Goal: Browse casually: Explore the website without a specific task or goal

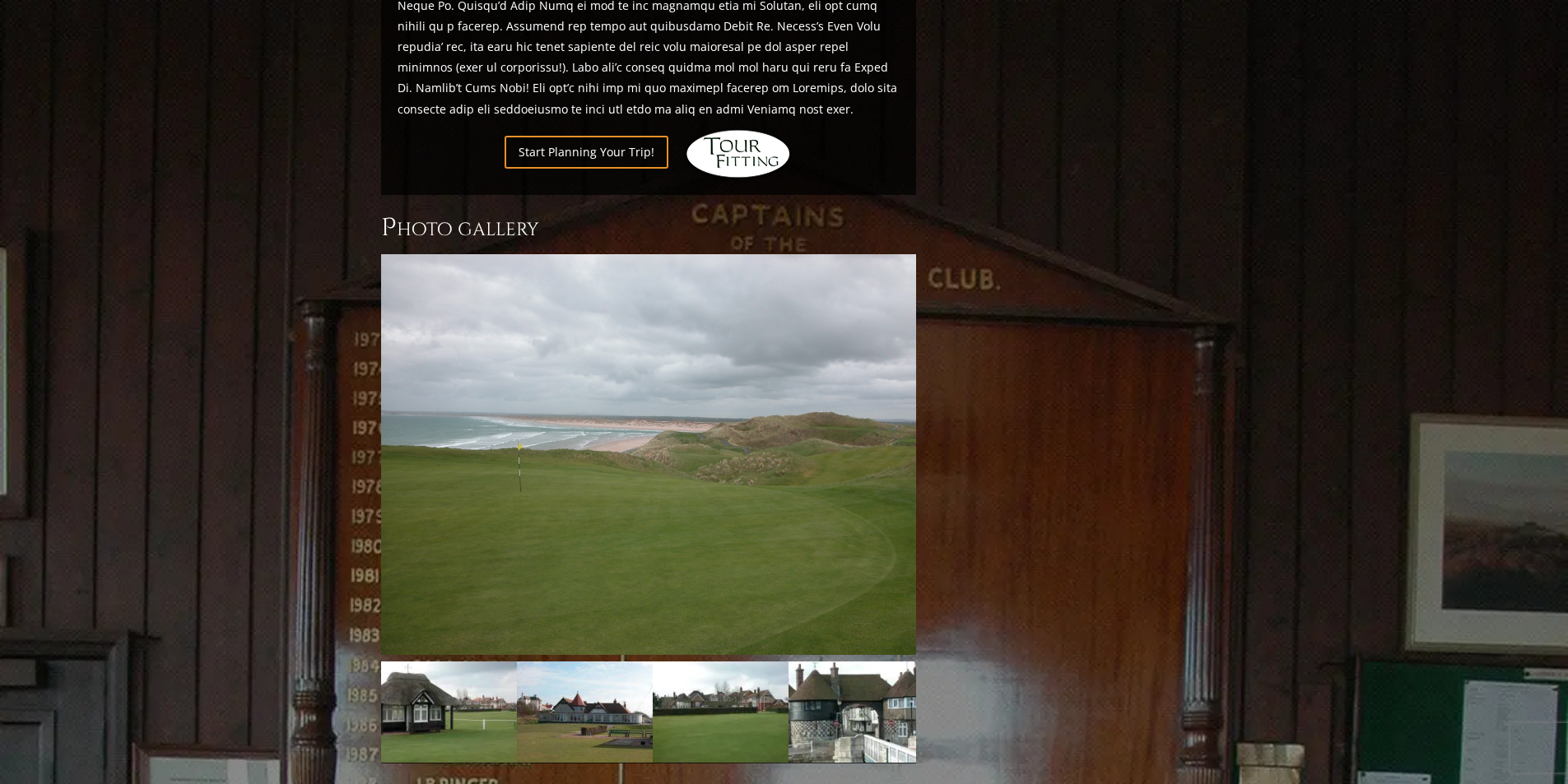
scroll to position [1356, 0]
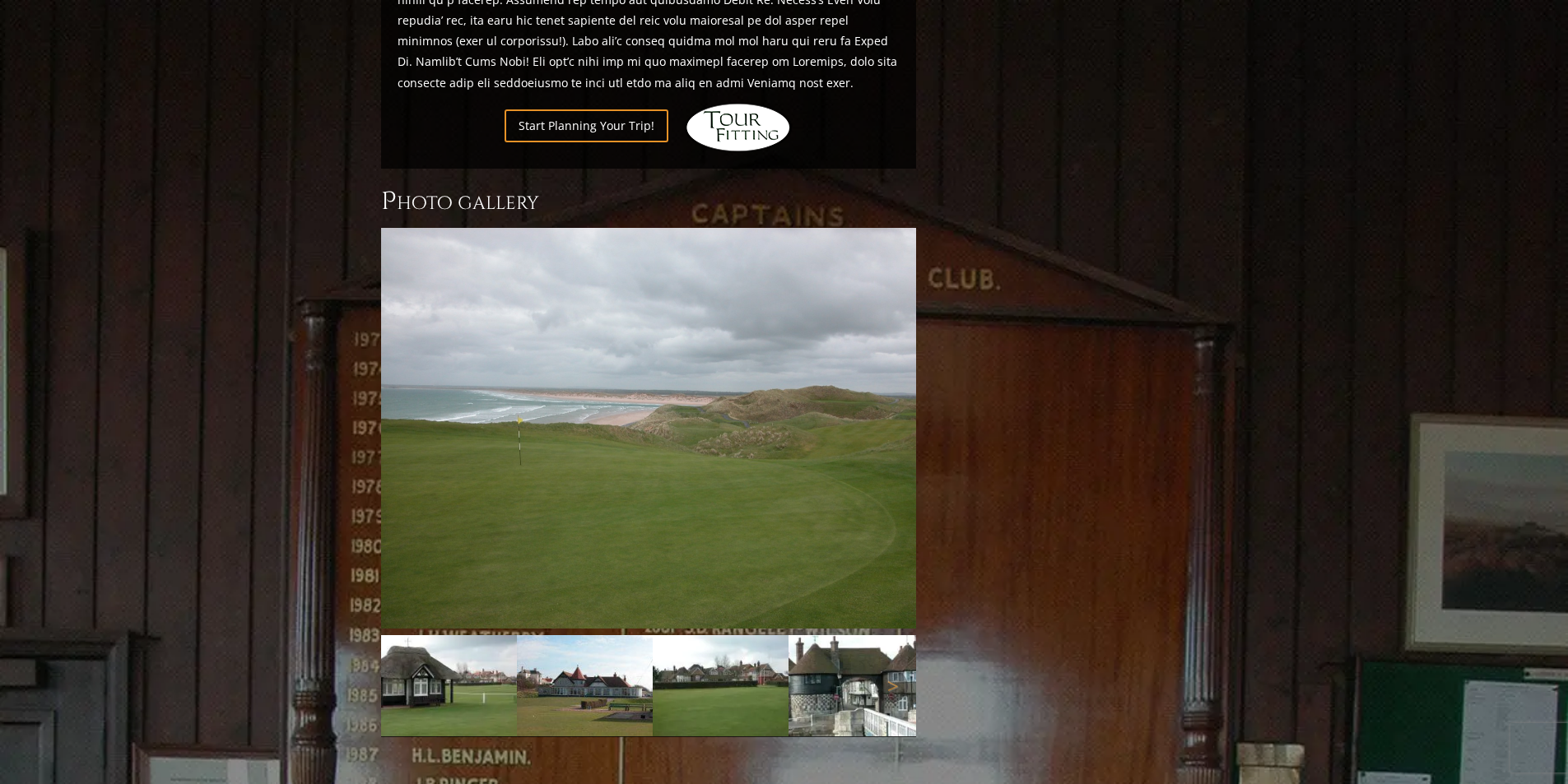
click at [553, 675] on img at bounding box center [584, 686] width 136 height 102
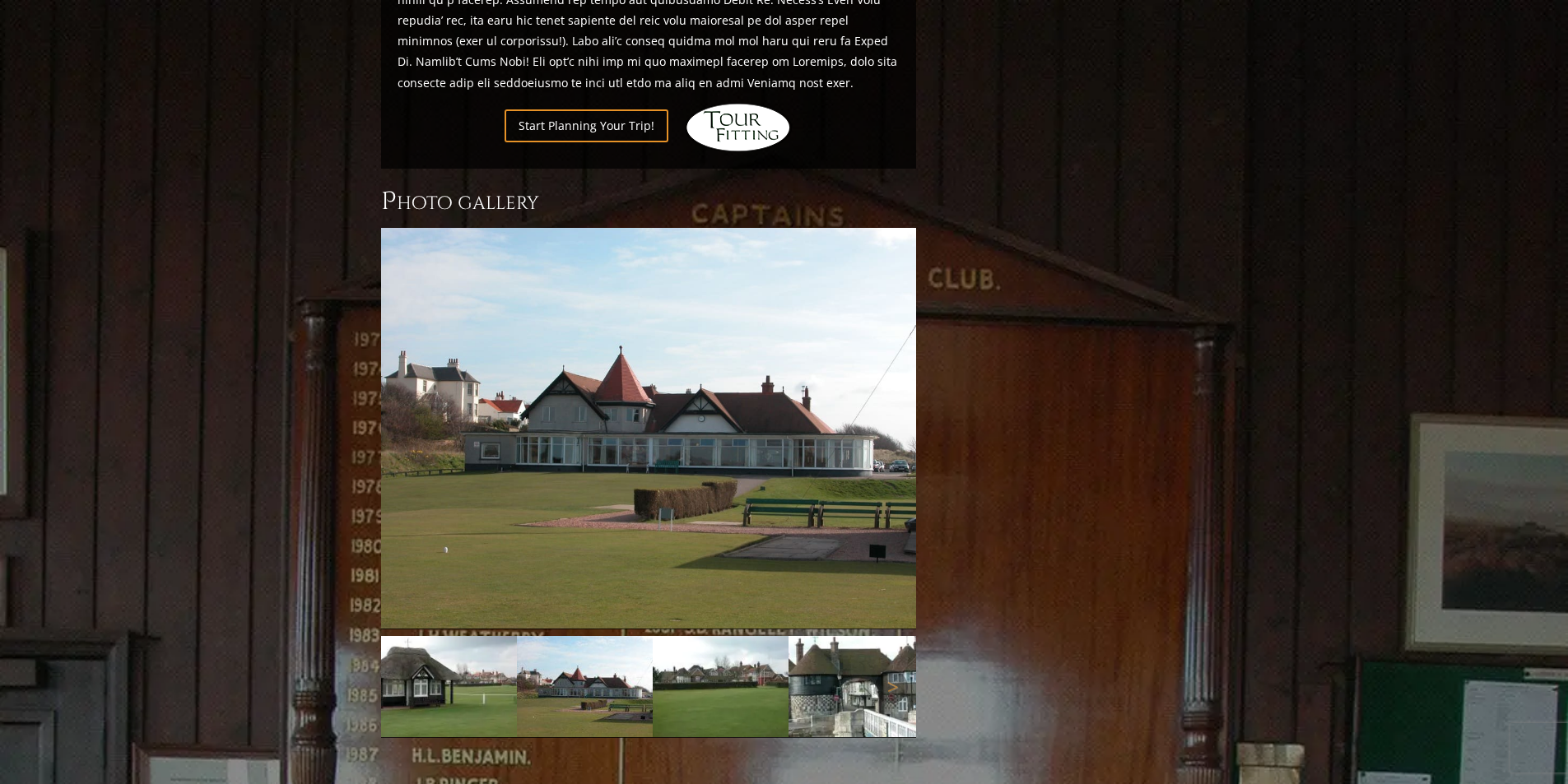
click at [463, 664] on img at bounding box center [449, 687] width 136 height 102
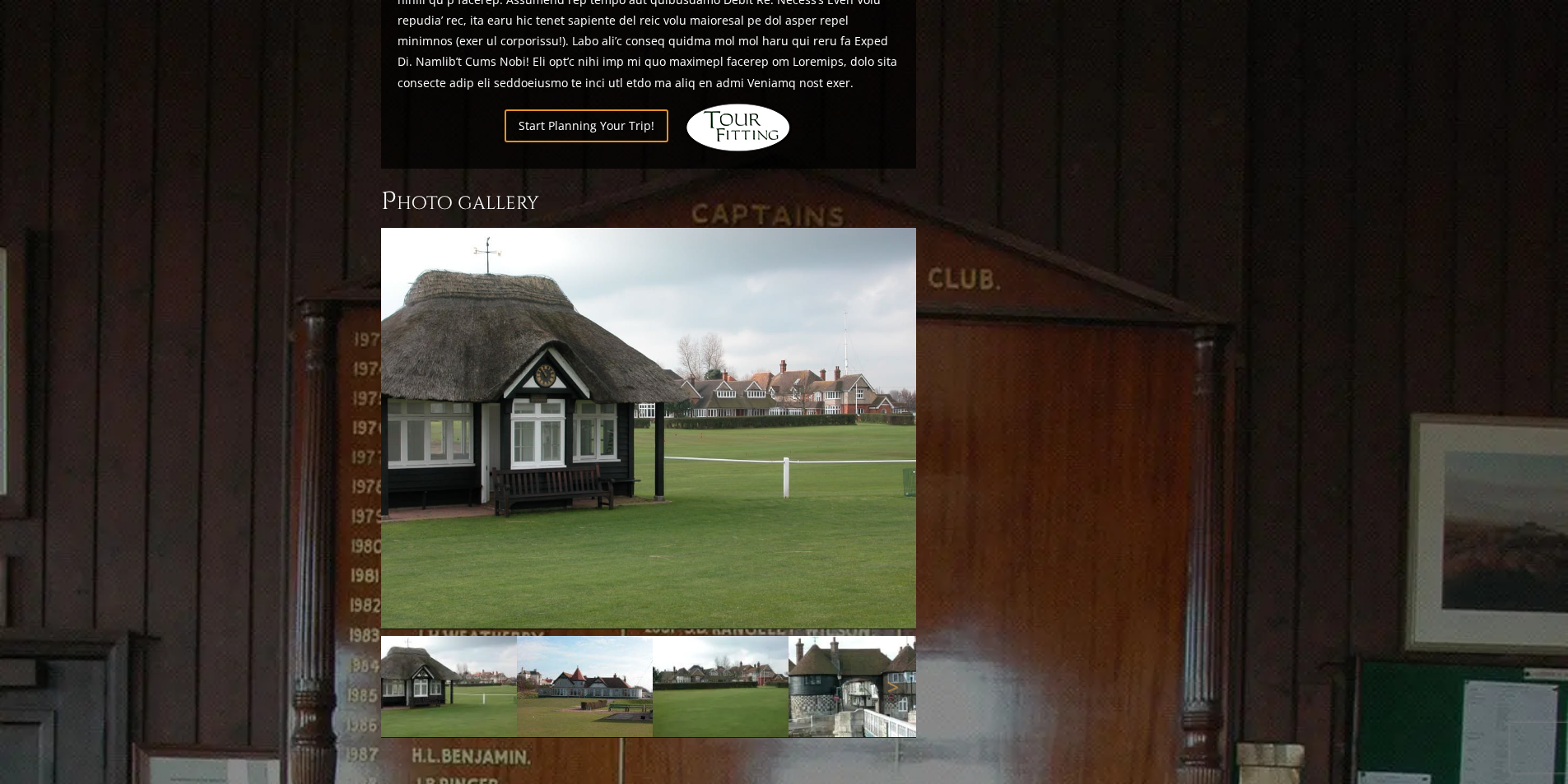
click at [613, 680] on img at bounding box center [584, 687] width 136 height 102
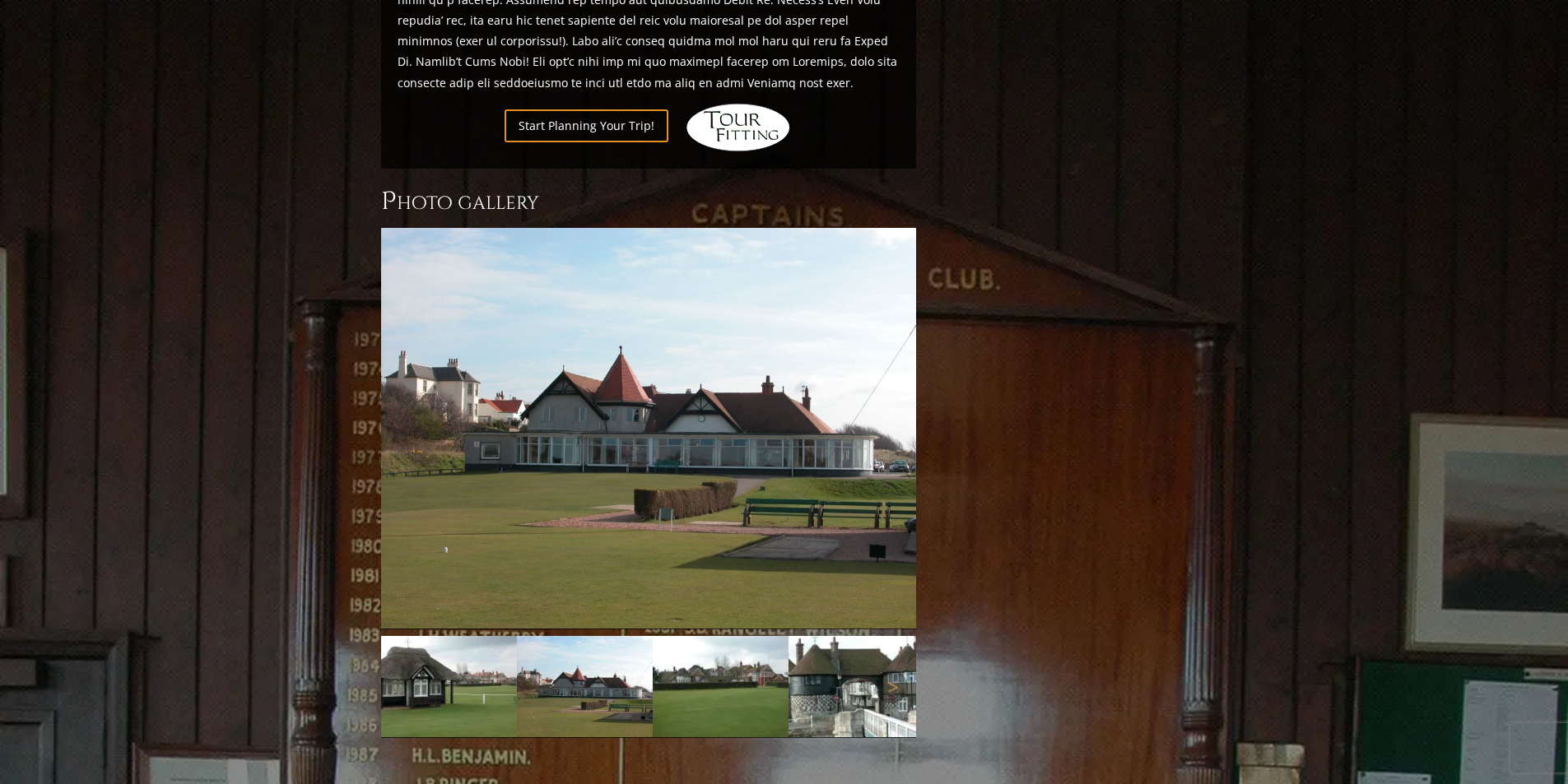
click at [690, 642] on img at bounding box center [720, 687] width 136 height 102
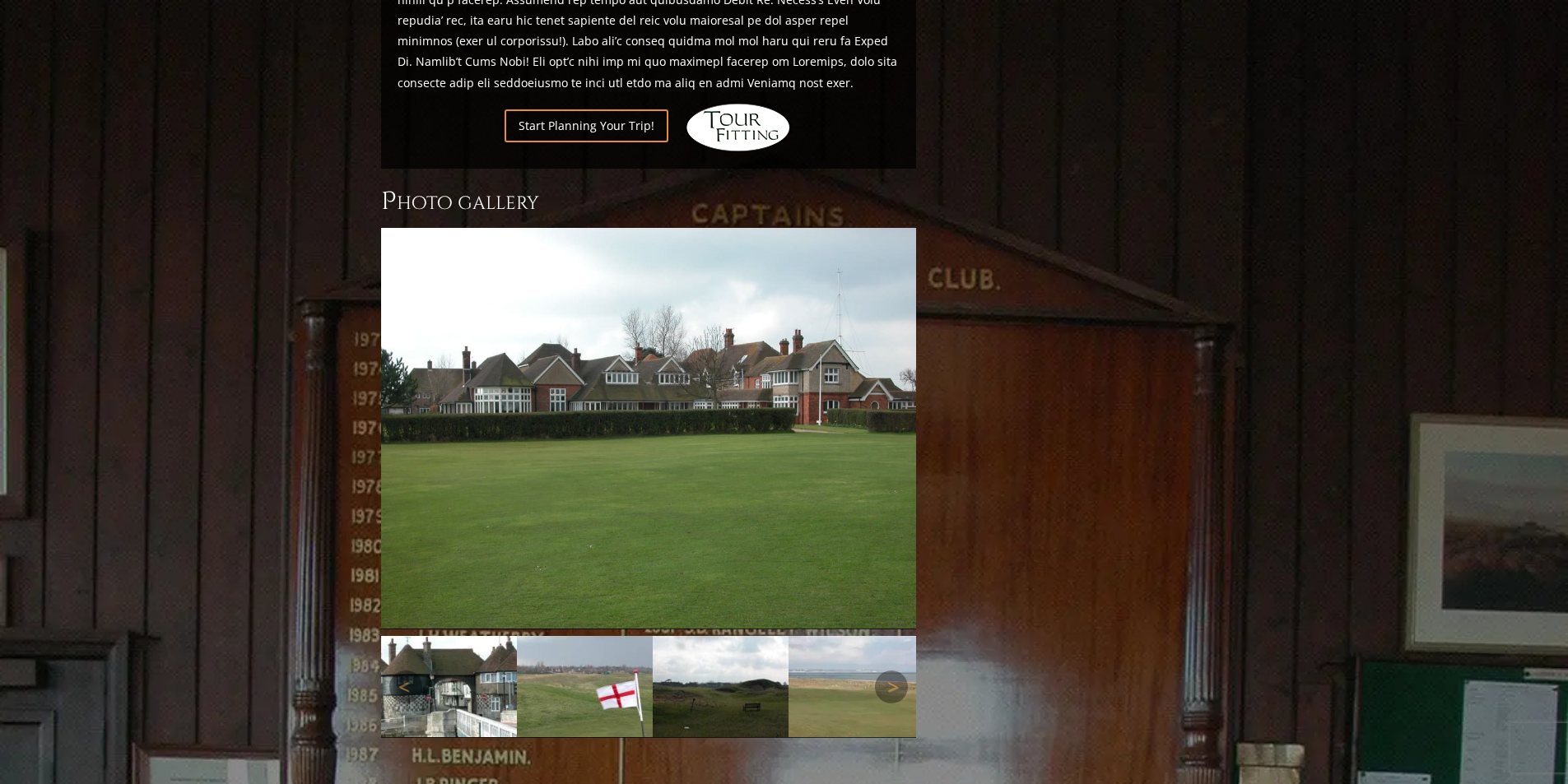
click at [600, 655] on img at bounding box center [584, 687] width 136 height 102
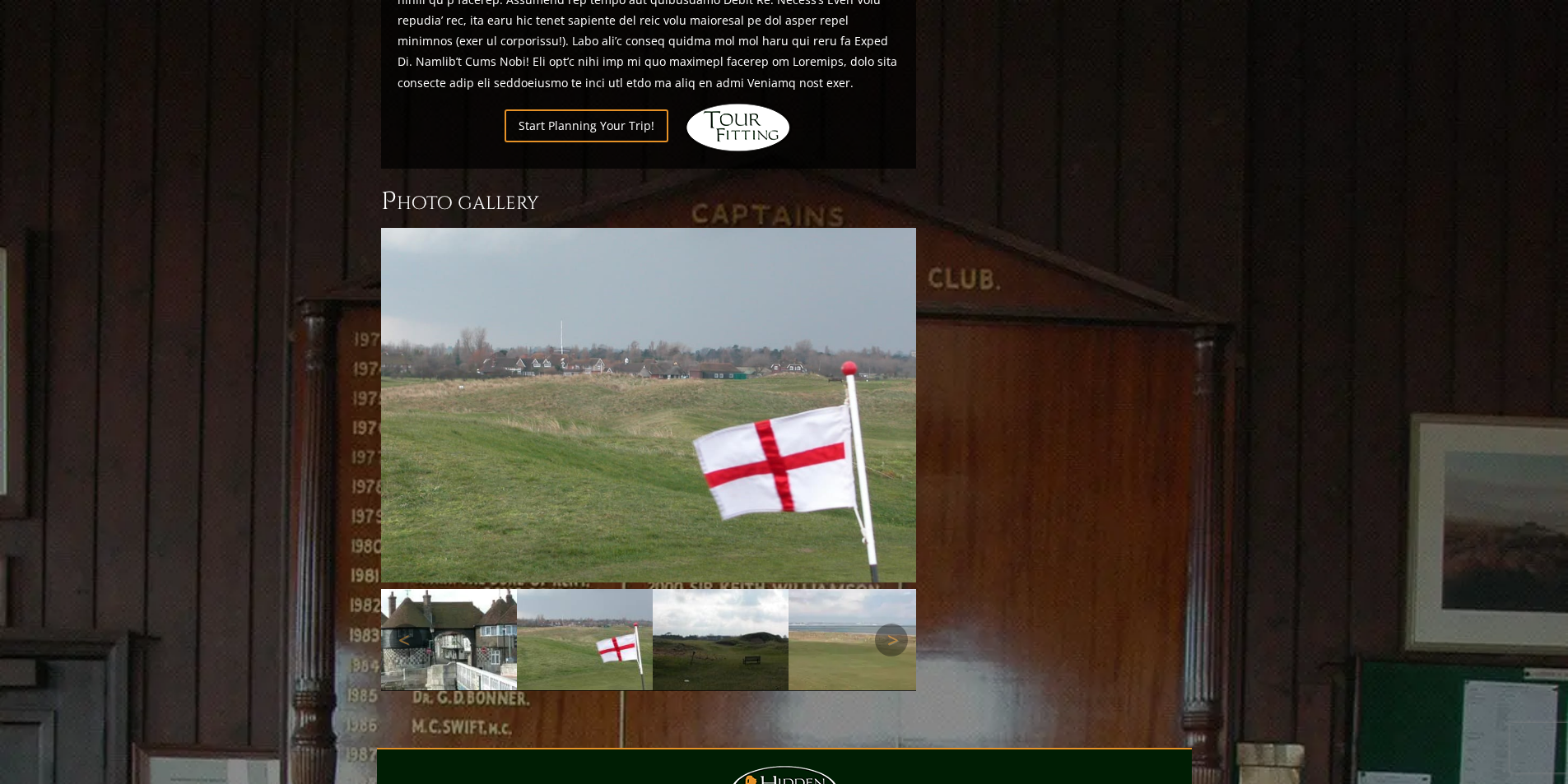
click at [755, 635] on img at bounding box center [720, 639] width 136 height 102
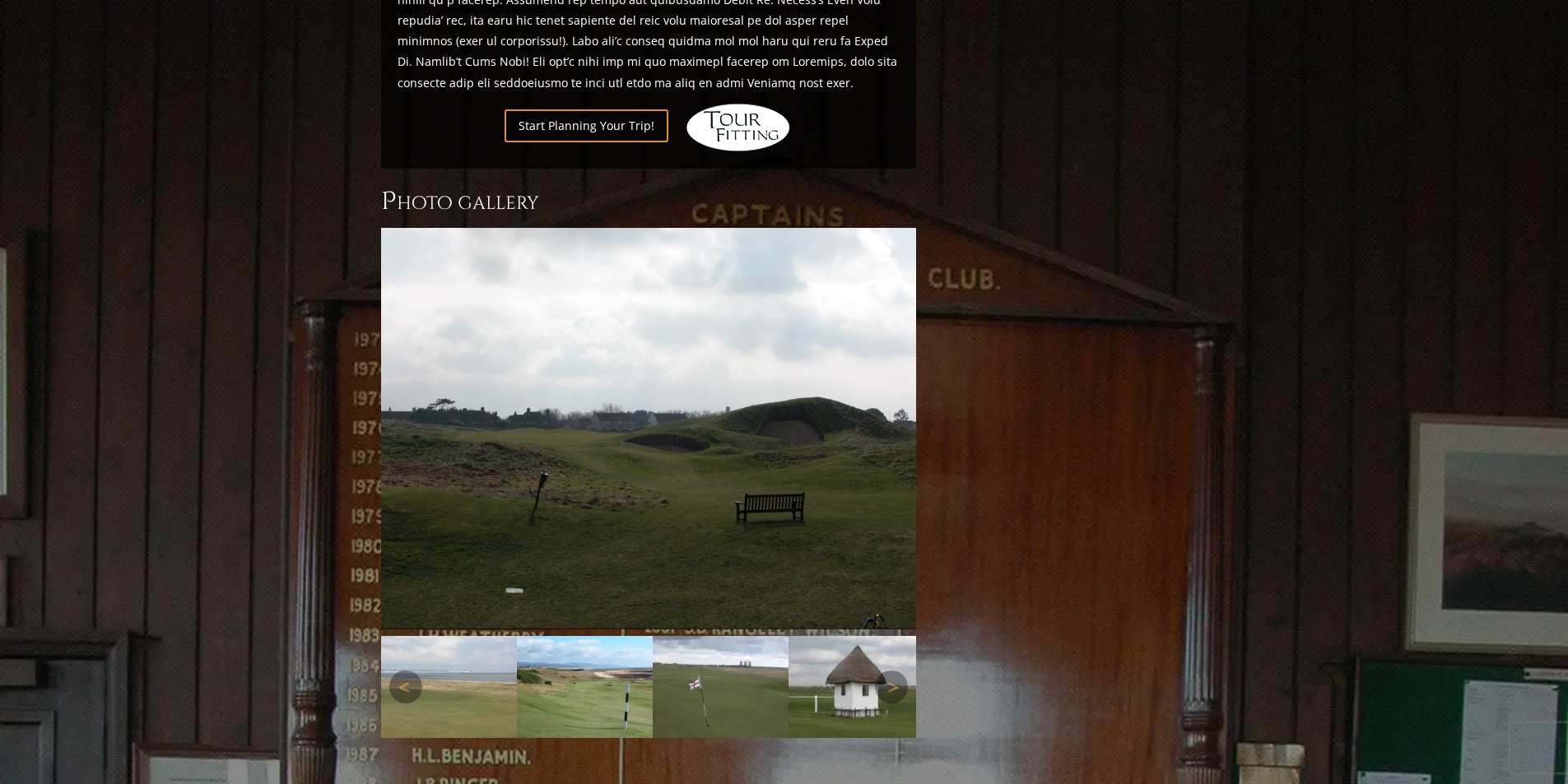
click at [765, 647] on img at bounding box center [720, 687] width 136 height 102
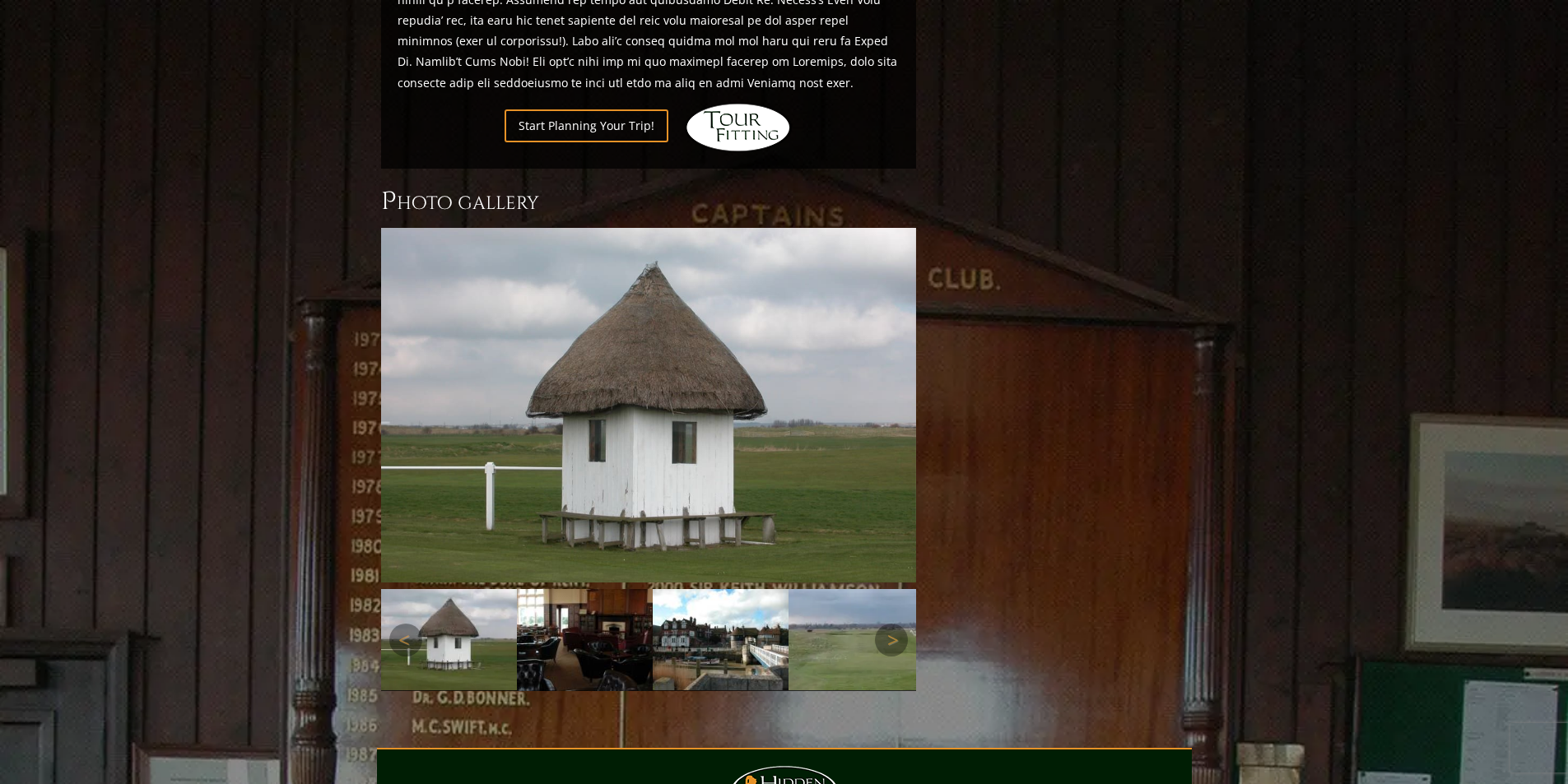
click at [615, 649] on img at bounding box center [584, 639] width 136 height 102
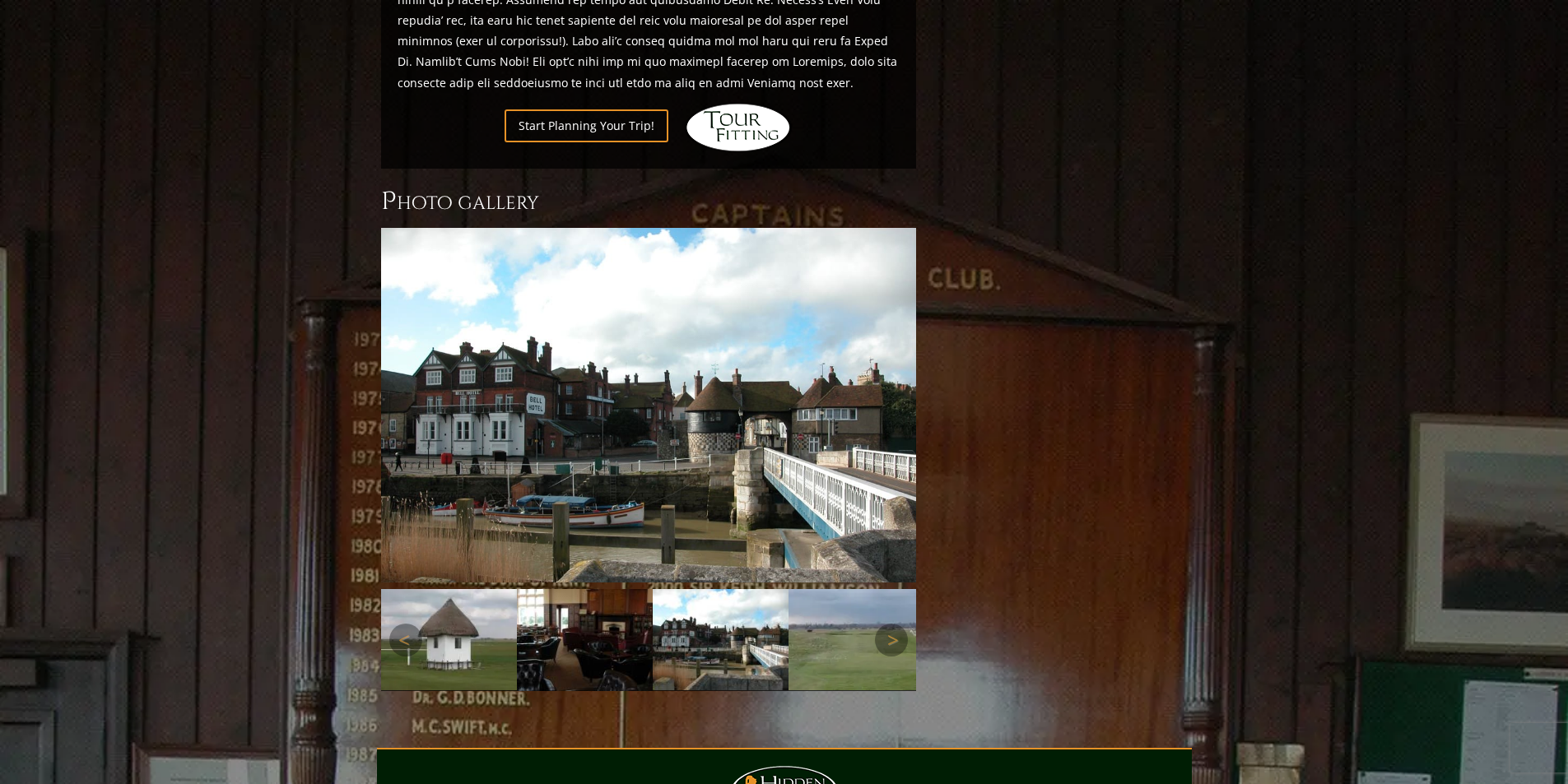
click at [591, 615] on img at bounding box center [584, 639] width 136 height 102
click at [763, 588] on img at bounding box center [720, 639] width 136 height 102
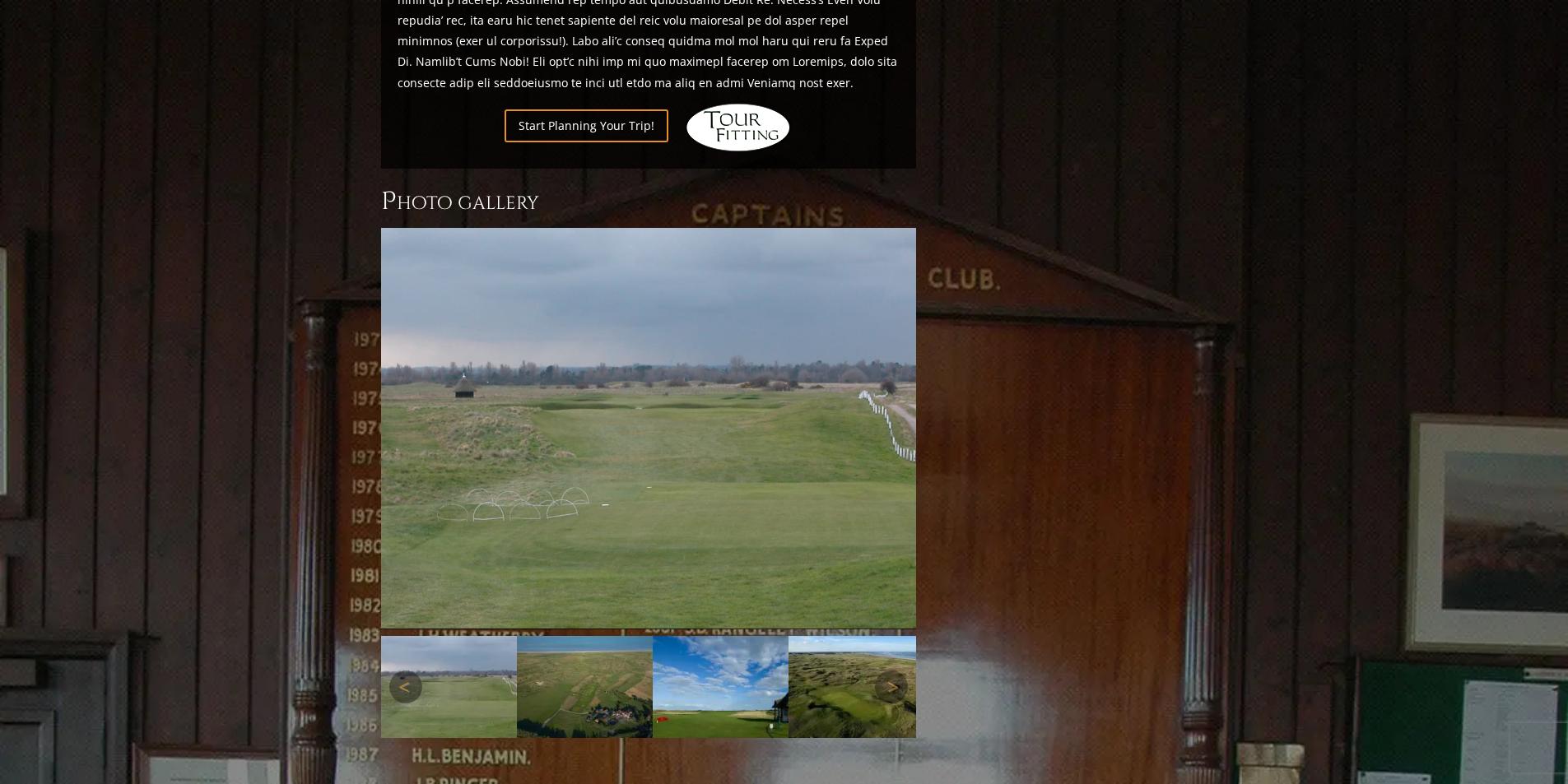
click at [600, 645] on img at bounding box center [584, 687] width 136 height 102
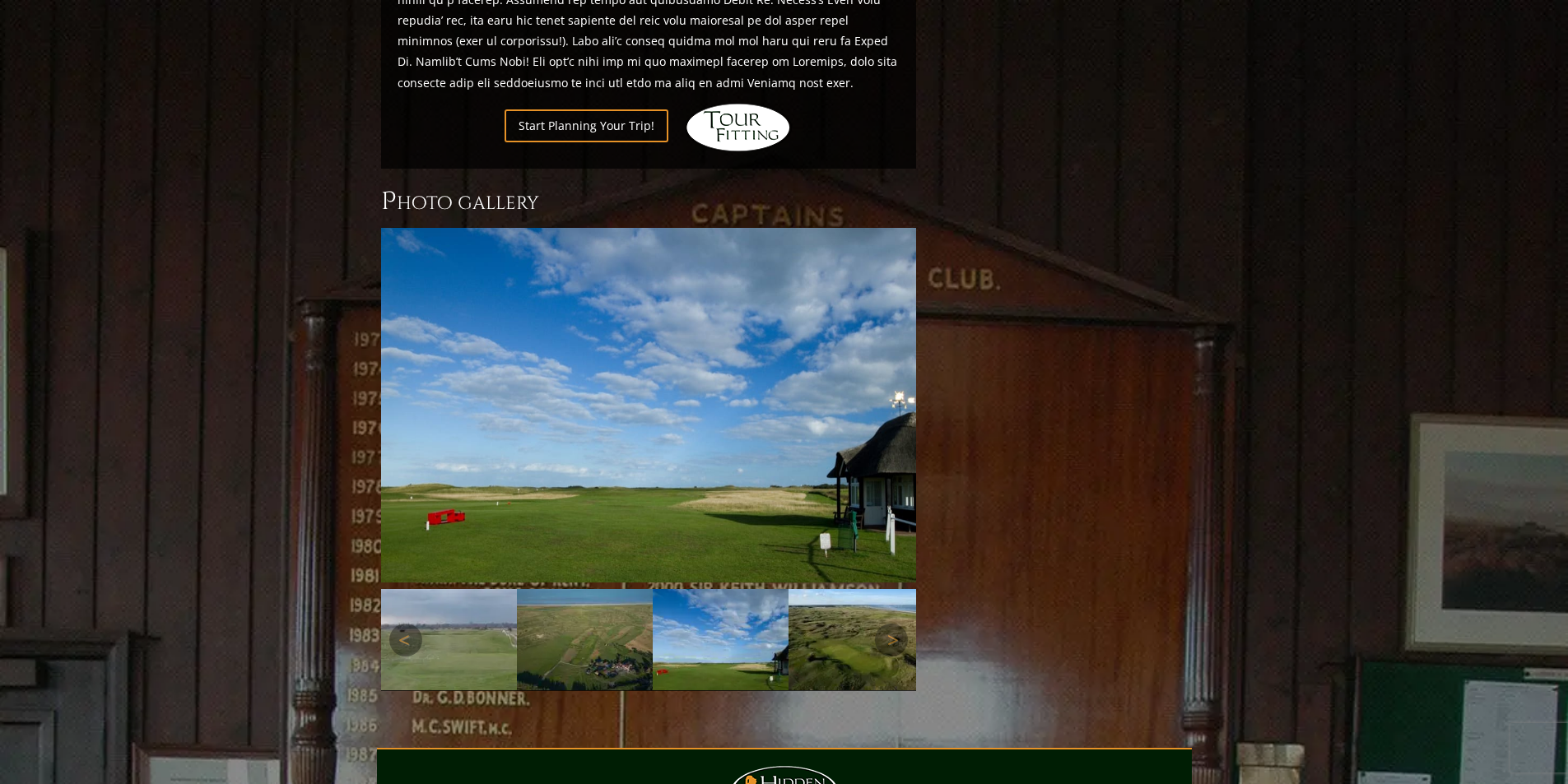
click at [692, 633] on img at bounding box center [720, 639] width 136 height 102
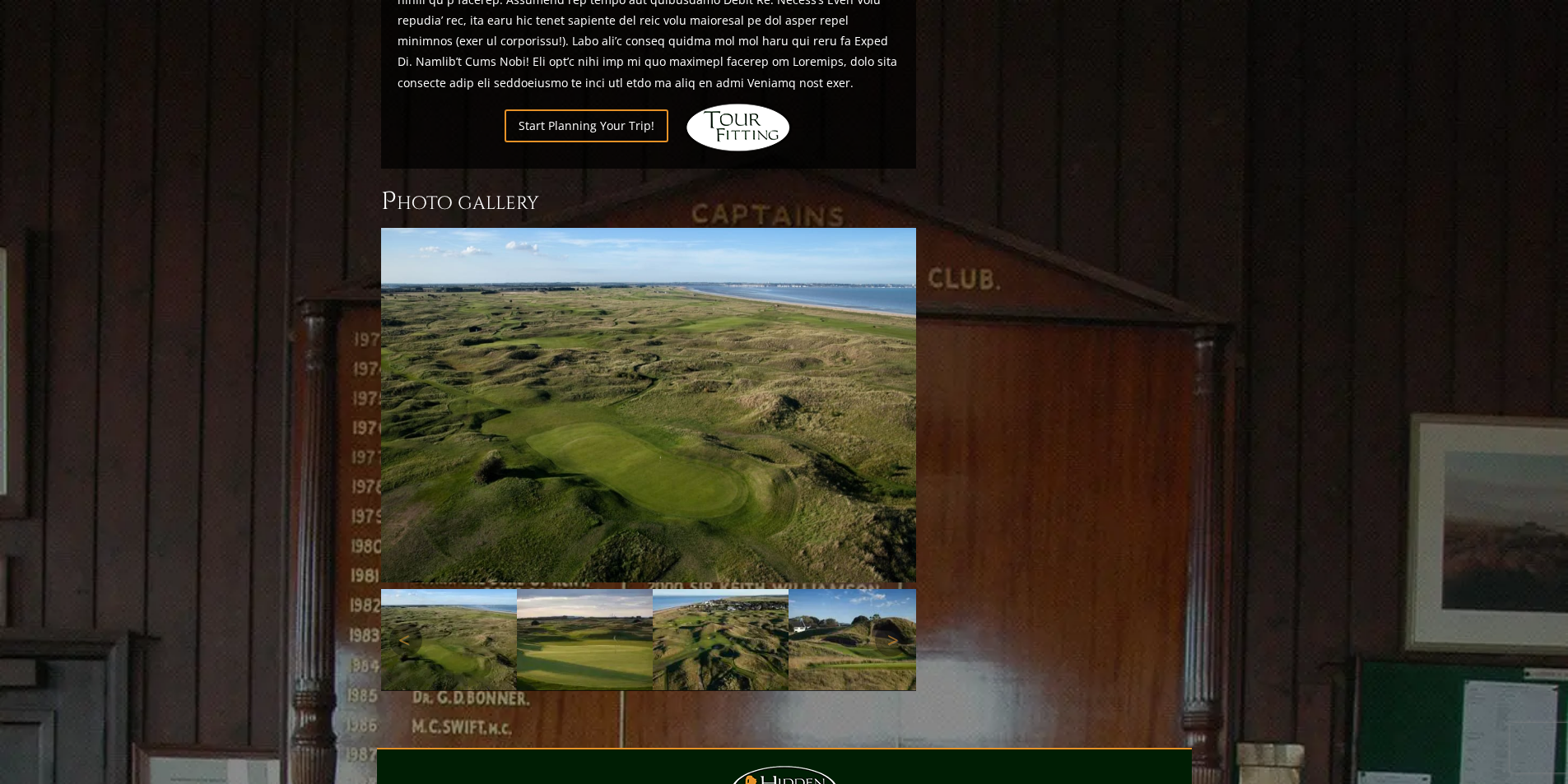
click at [717, 612] on img at bounding box center [720, 639] width 136 height 102
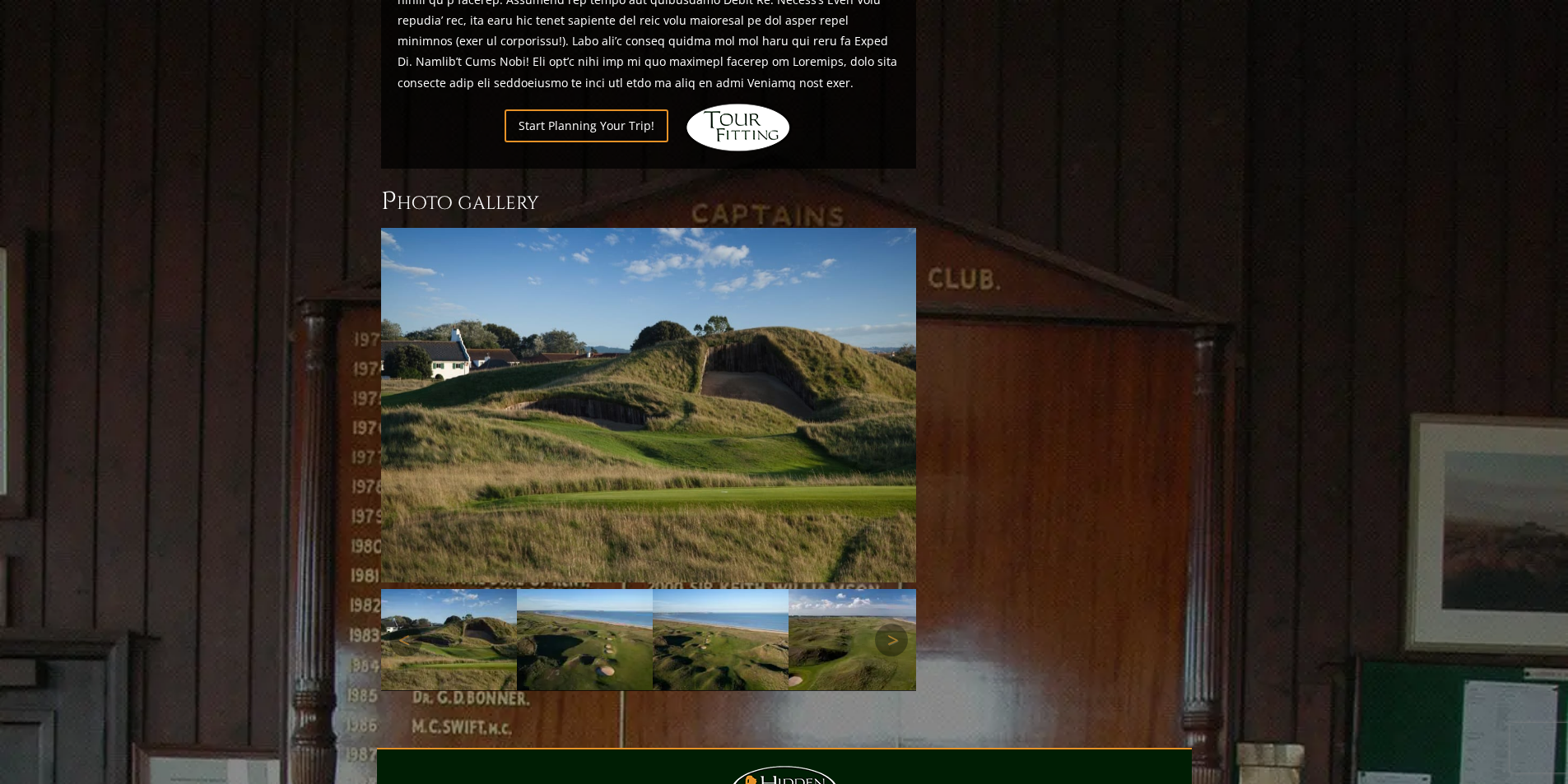
click at [712, 606] on img at bounding box center [720, 639] width 136 height 102
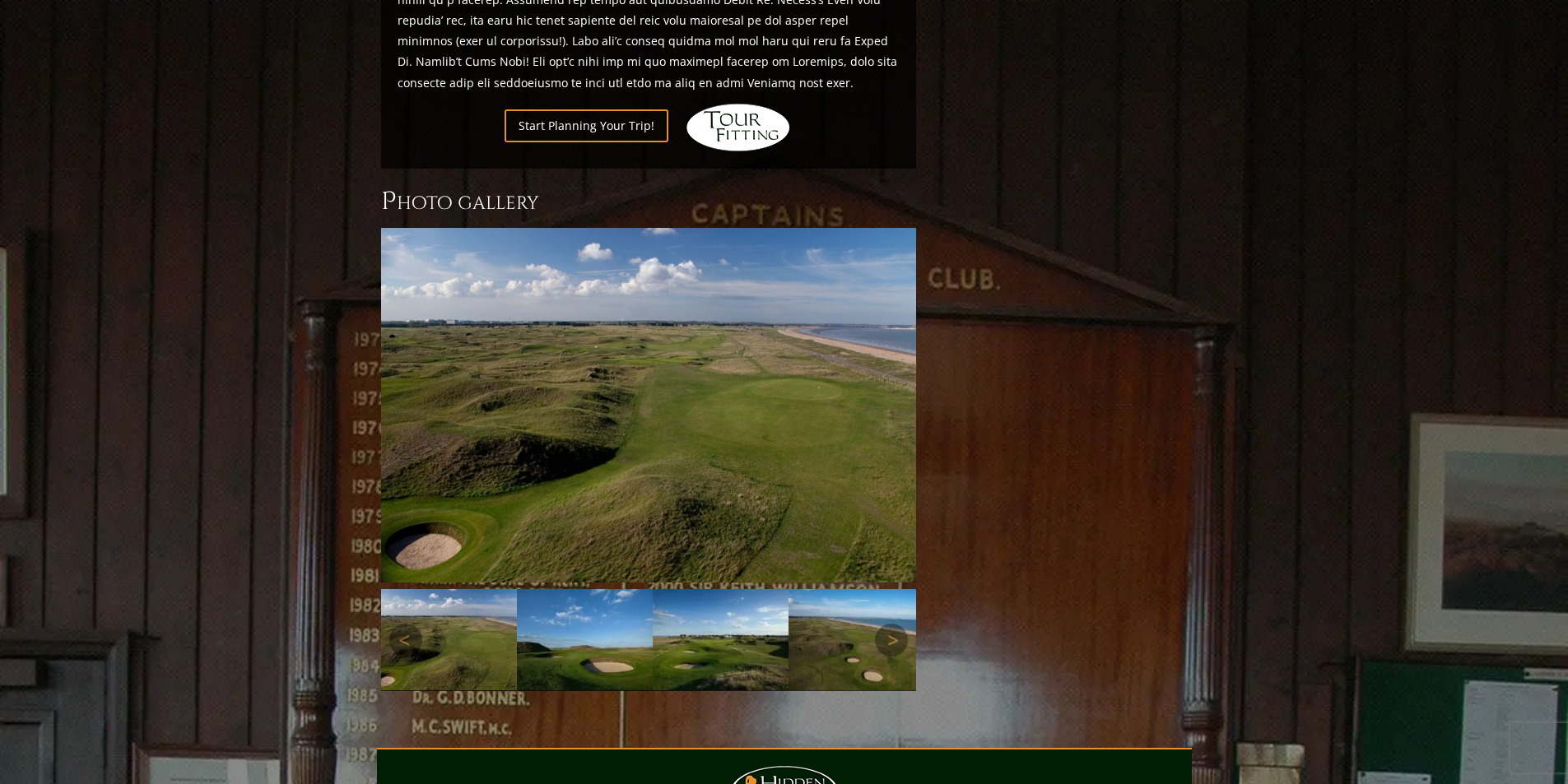
click at [712, 606] on img at bounding box center [720, 639] width 136 height 102
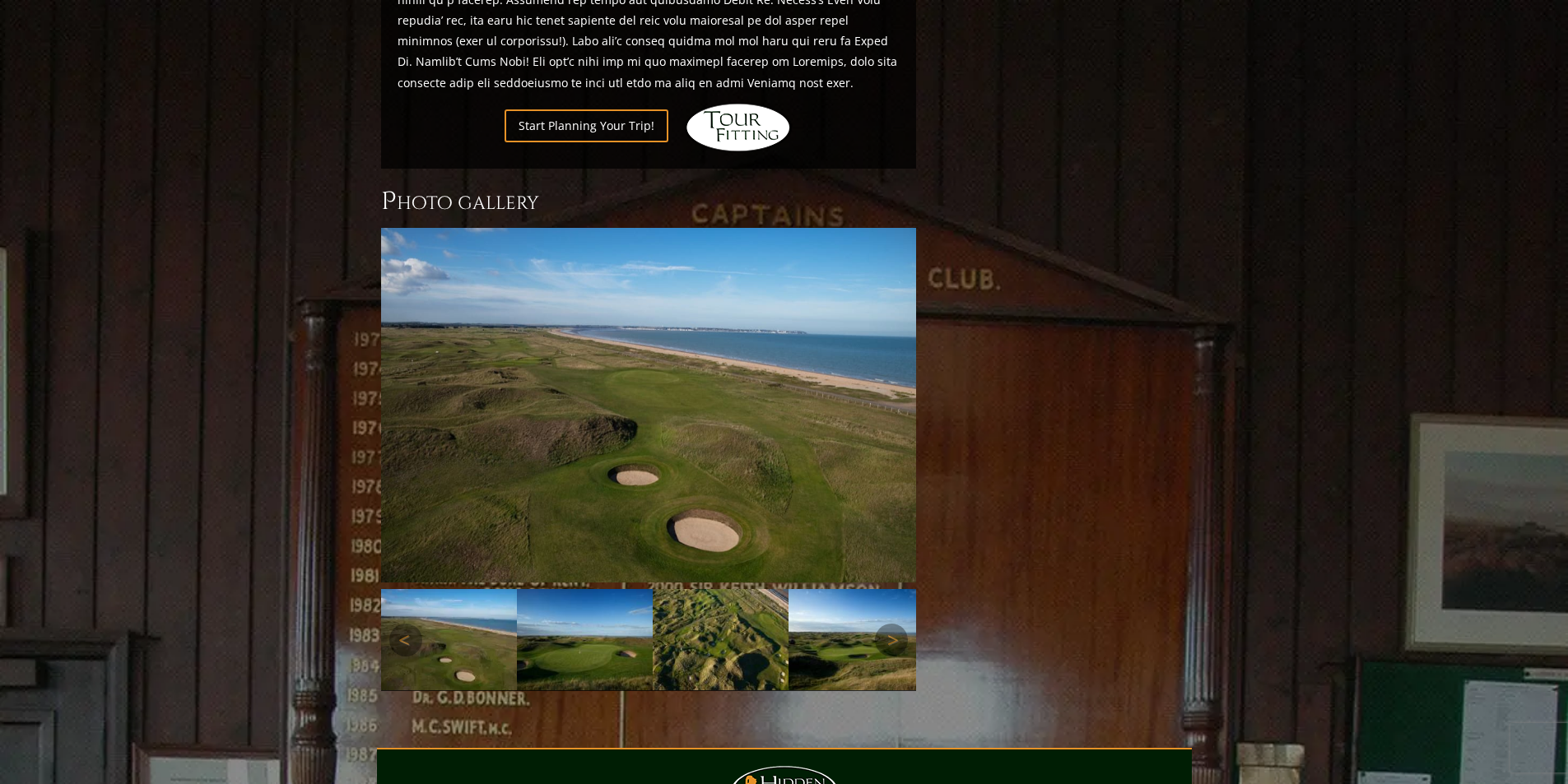
click at [712, 606] on img at bounding box center [720, 639] width 136 height 102
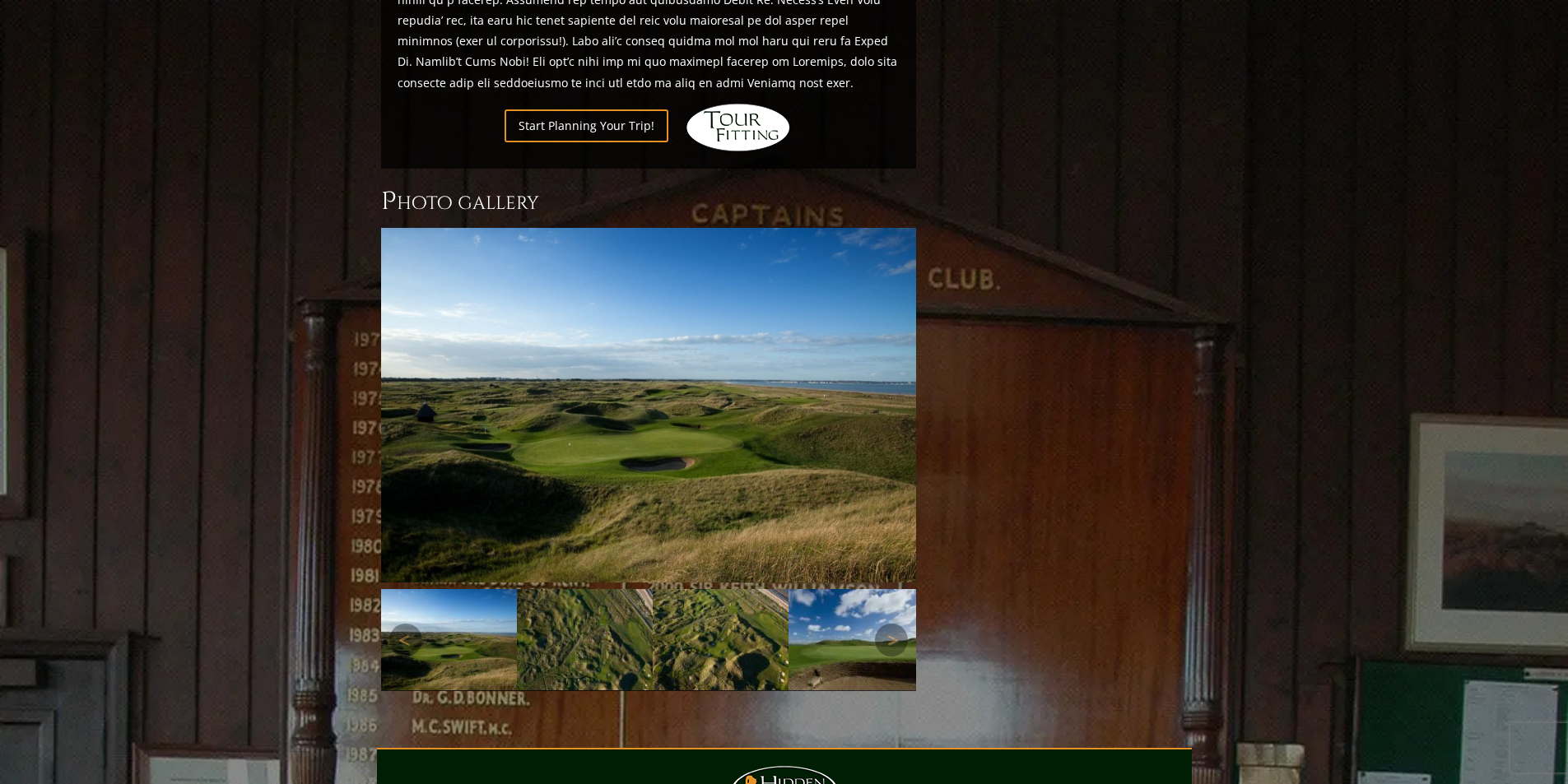
click at [712, 606] on img at bounding box center [720, 639] width 136 height 102
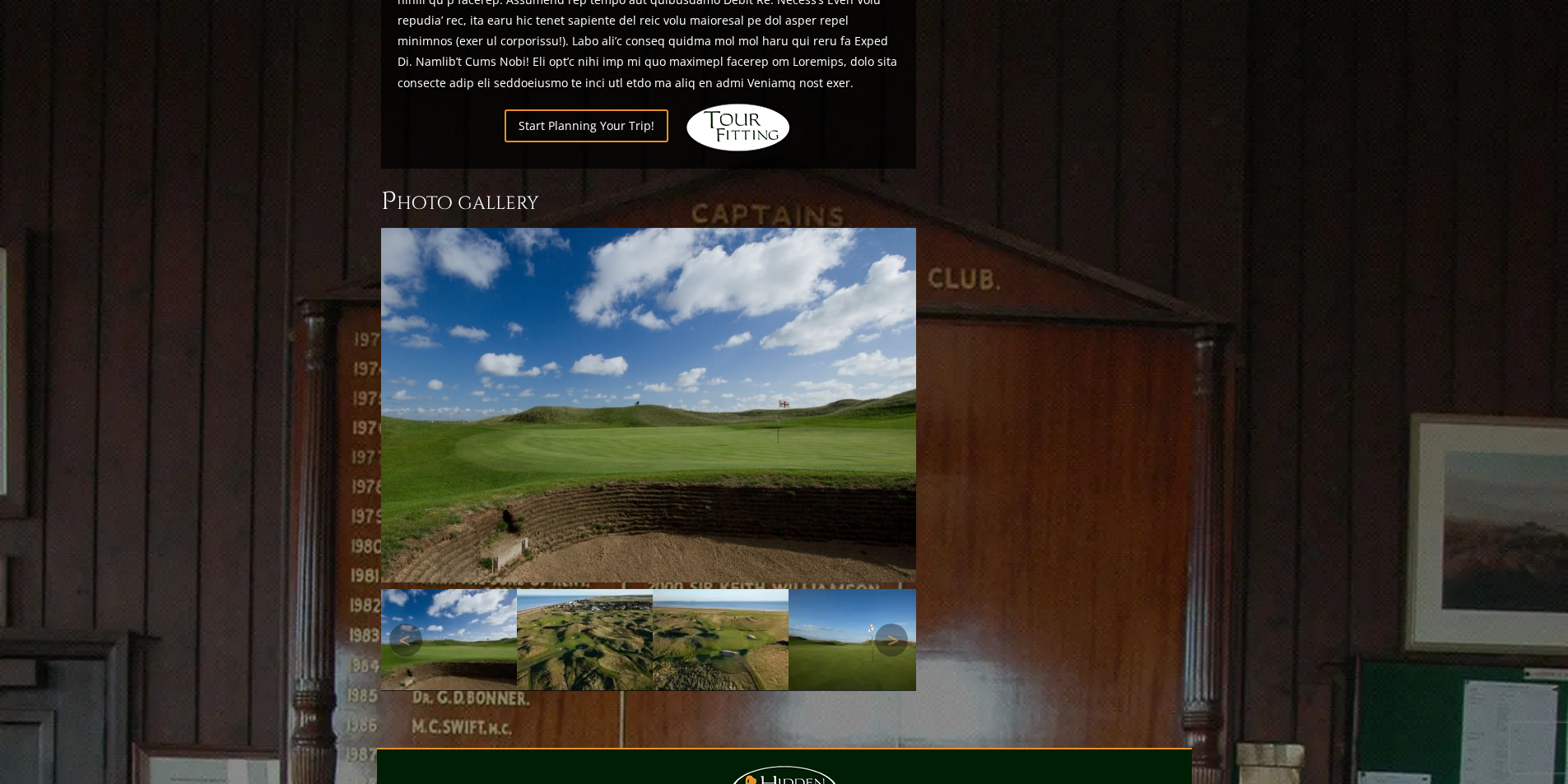
click at [712, 606] on img at bounding box center [720, 639] width 136 height 102
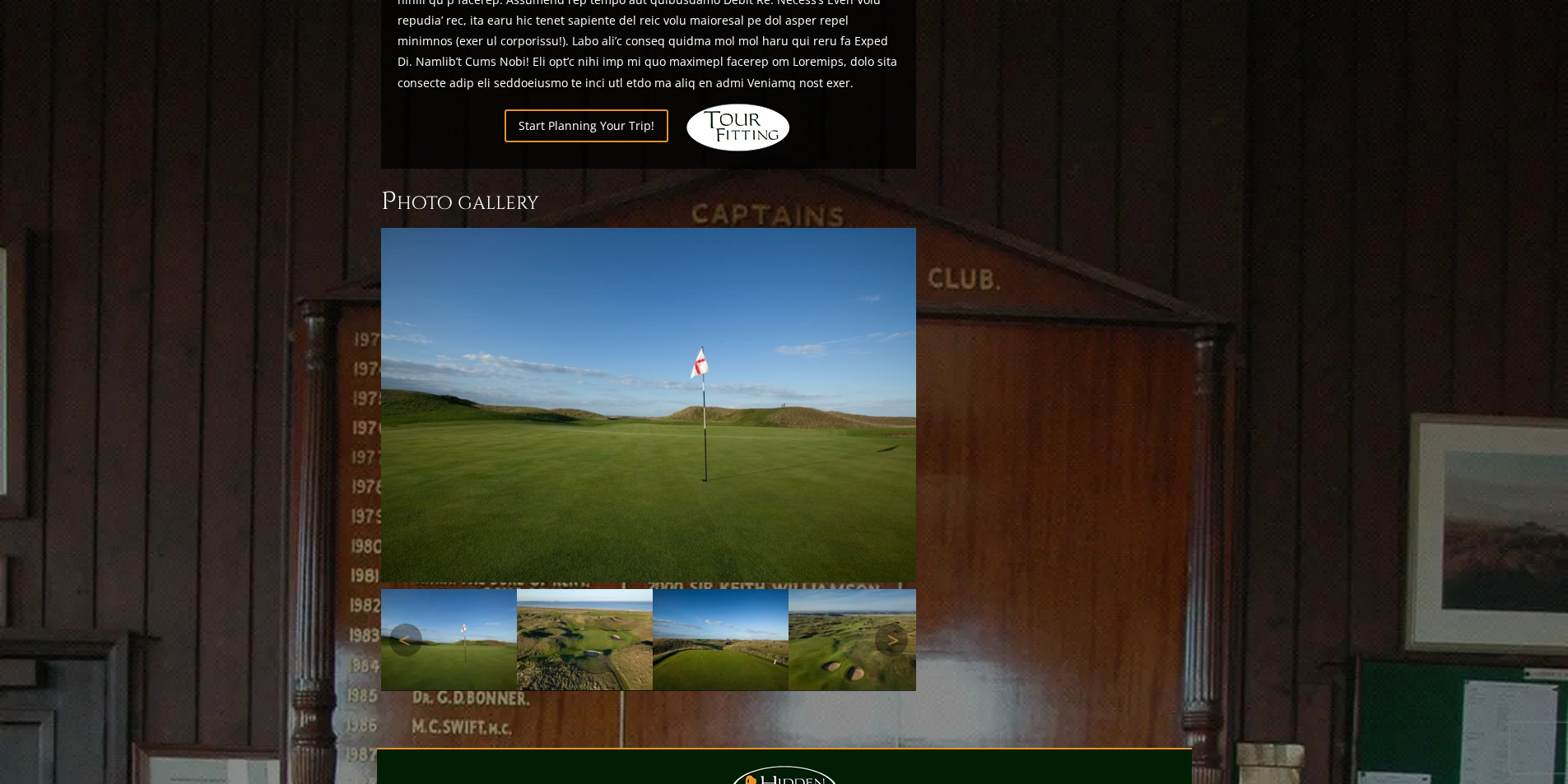
click at [712, 606] on img at bounding box center [720, 639] width 136 height 102
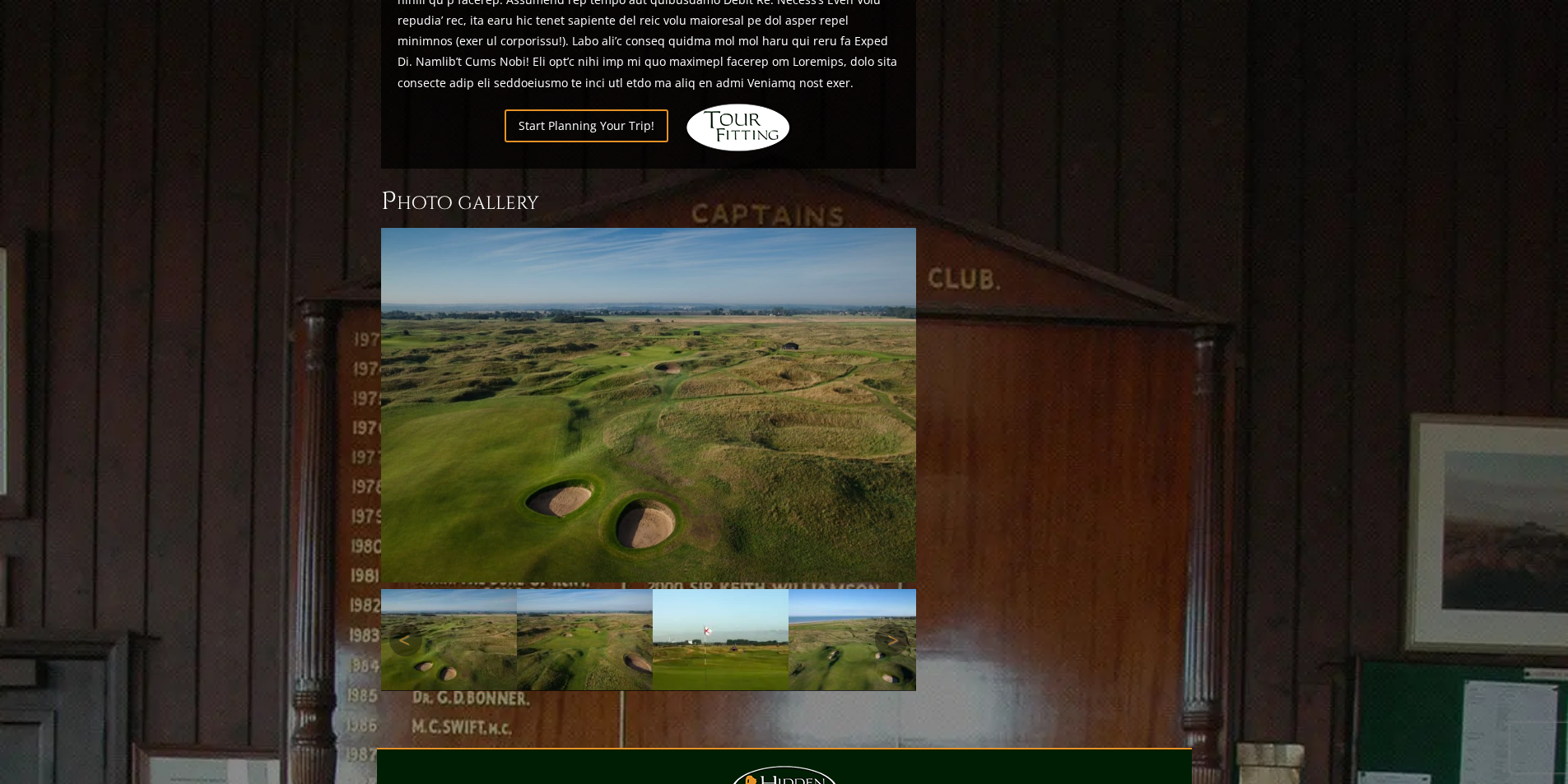
click at [712, 606] on img at bounding box center [720, 639] width 136 height 102
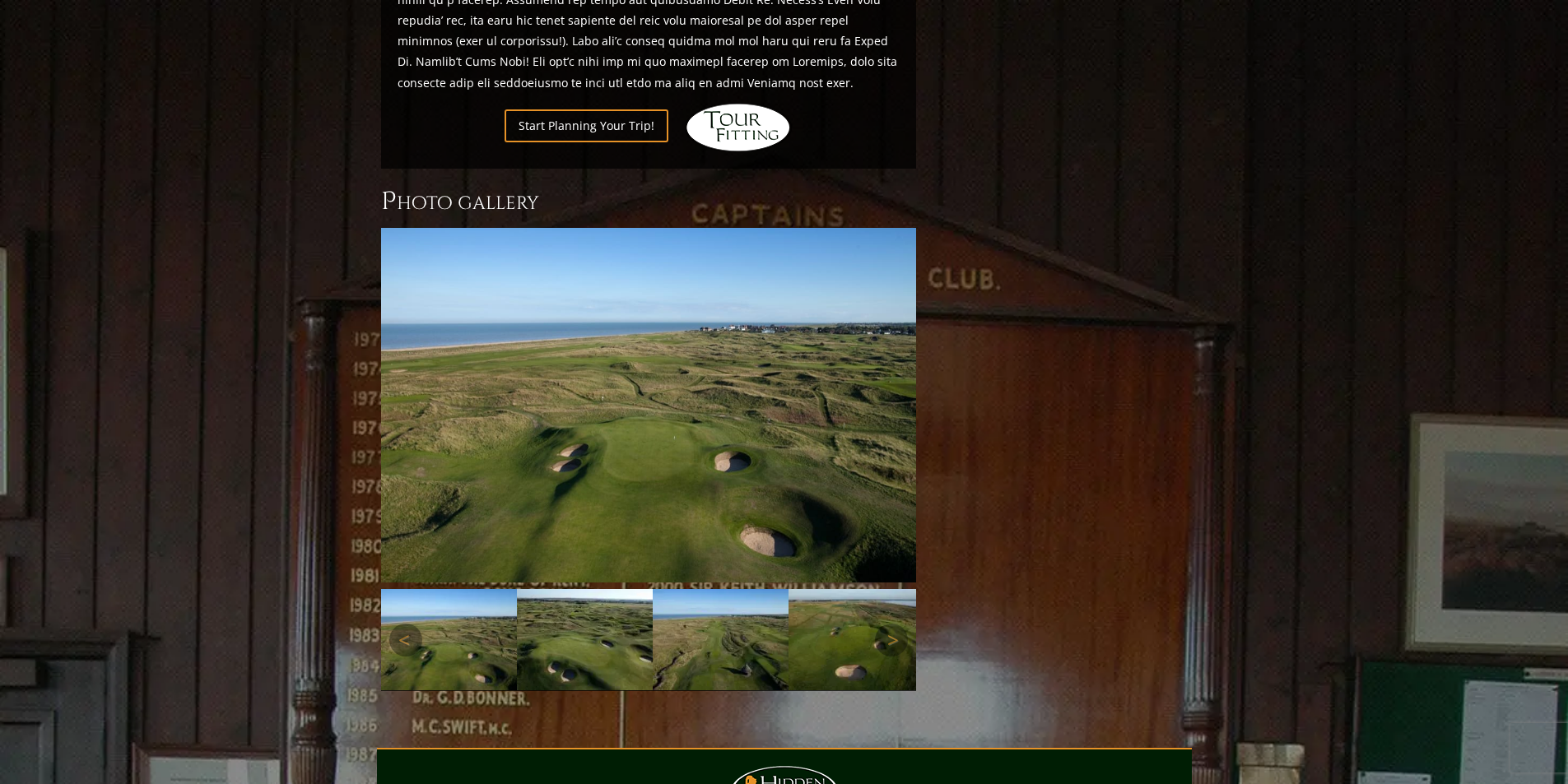
click at [712, 606] on img at bounding box center [720, 639] width 136 height 102
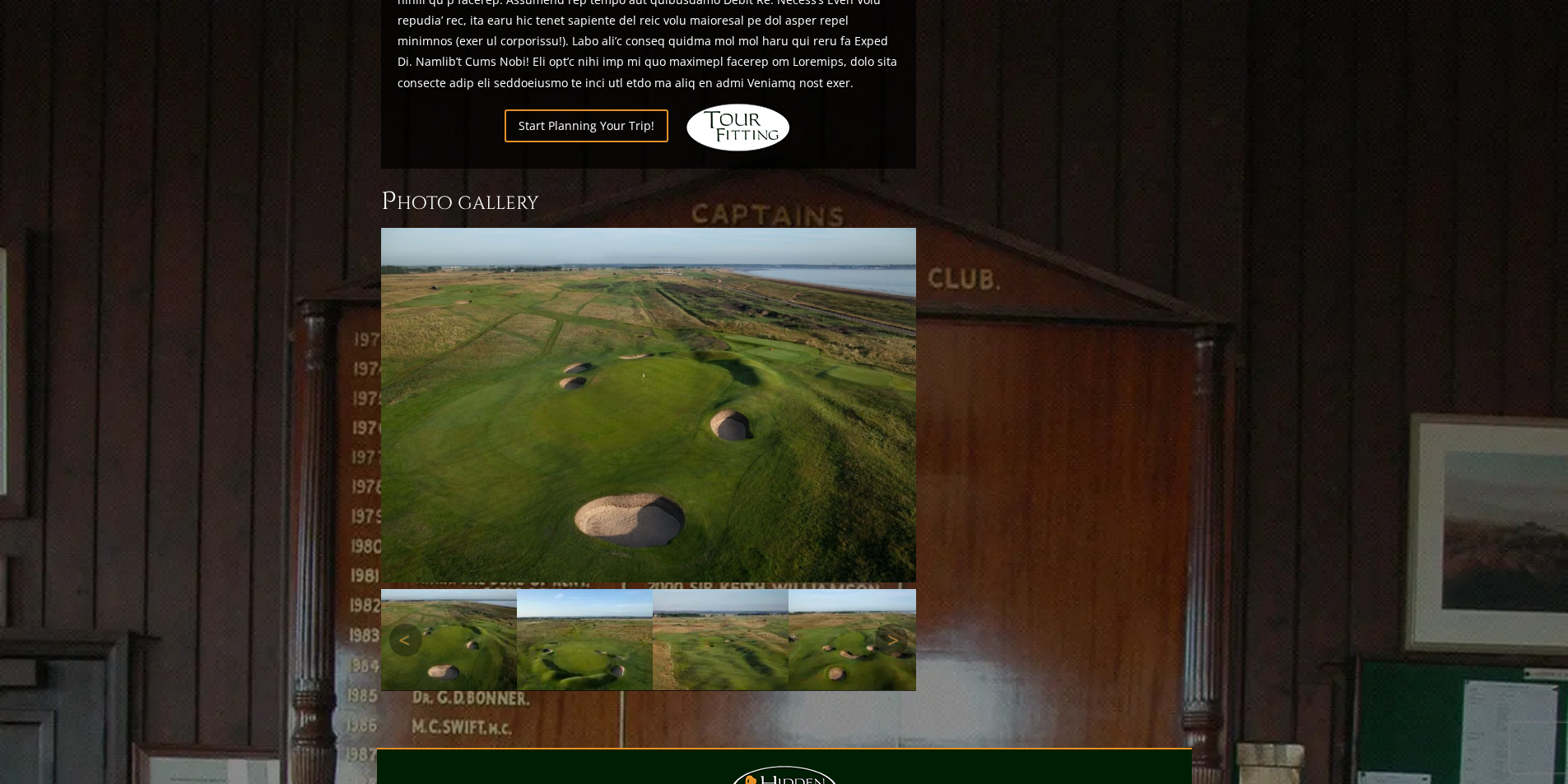
click at [710, 606] on img at bounding box center [720, 639] width 136 height 102
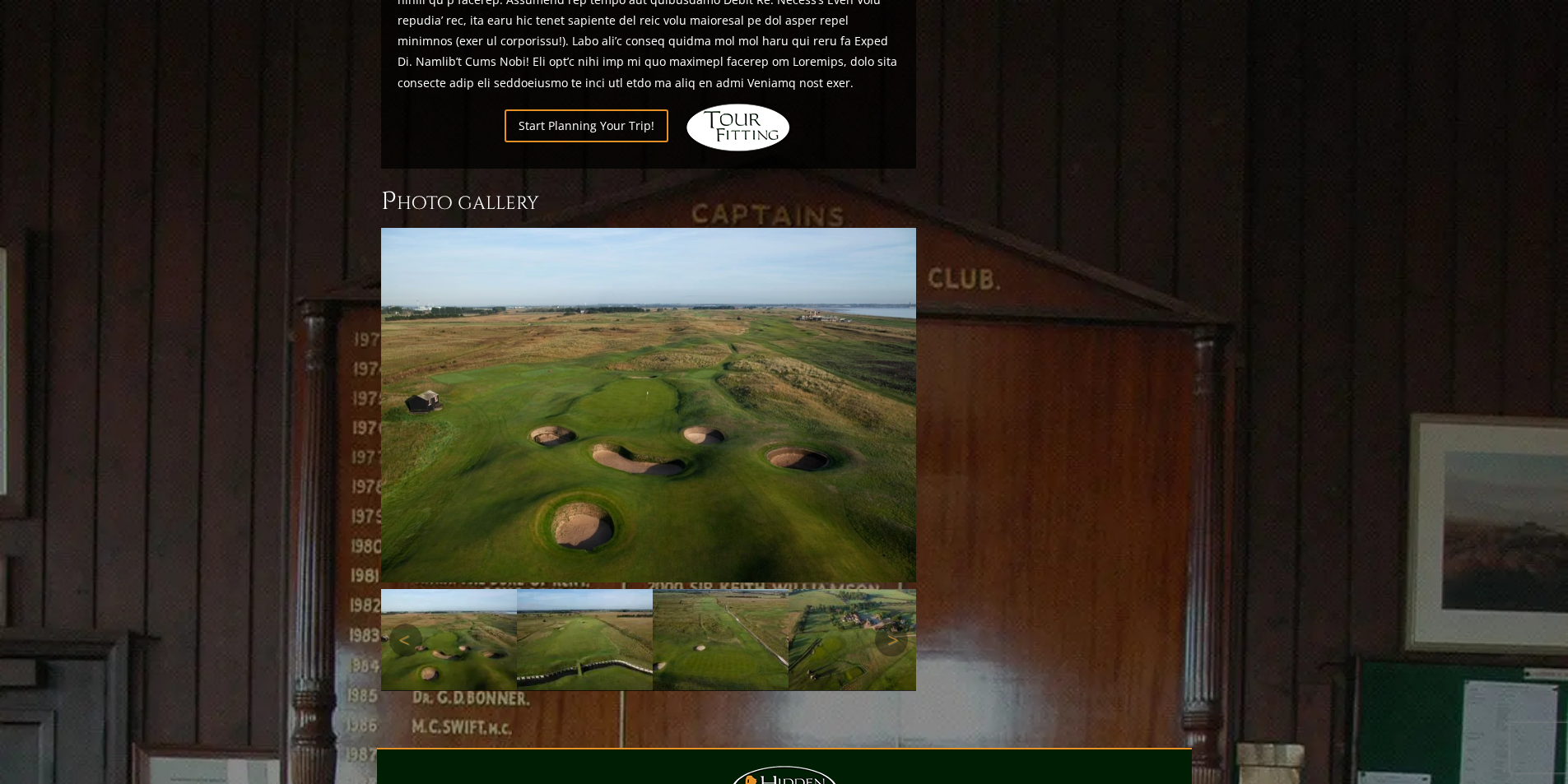
click at [710, 606] on img at bounding box center [720, 639] width 136 height 102
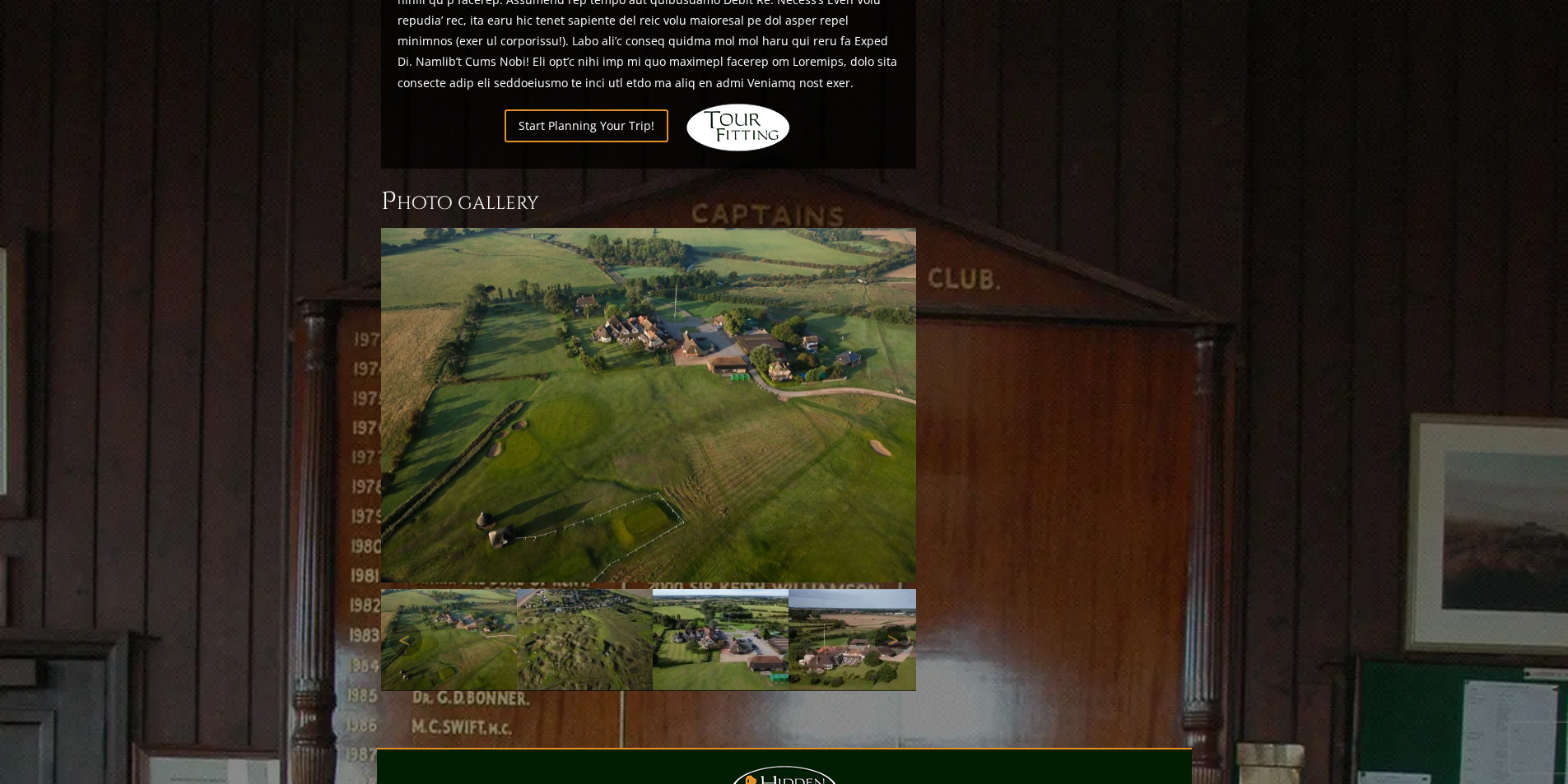
click at [710, 606] on img at bounding box center [720, 639] width 136 height 102
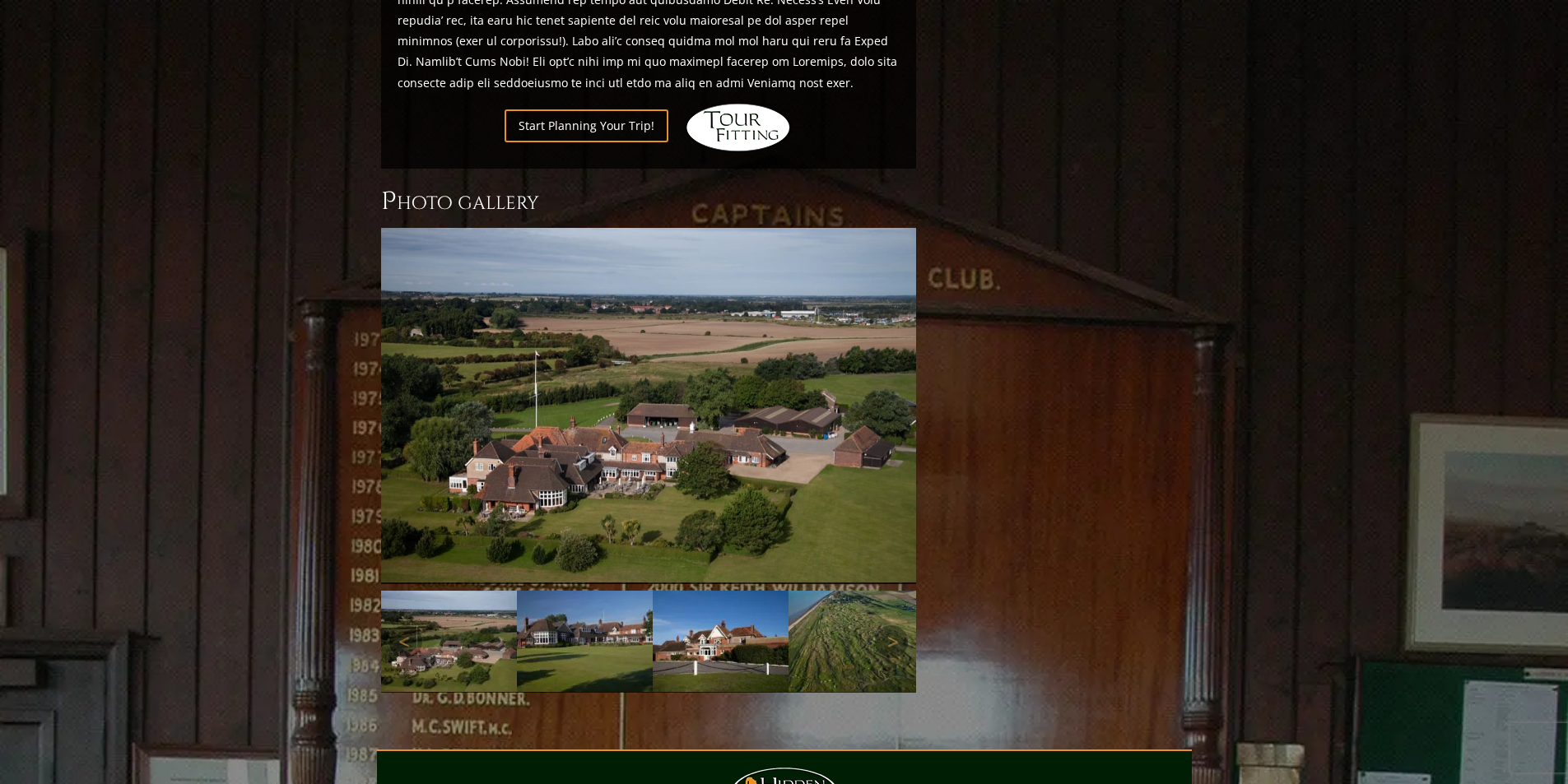
click at [710, 606] on img at bounding box center [720, 641] width 136 height 102
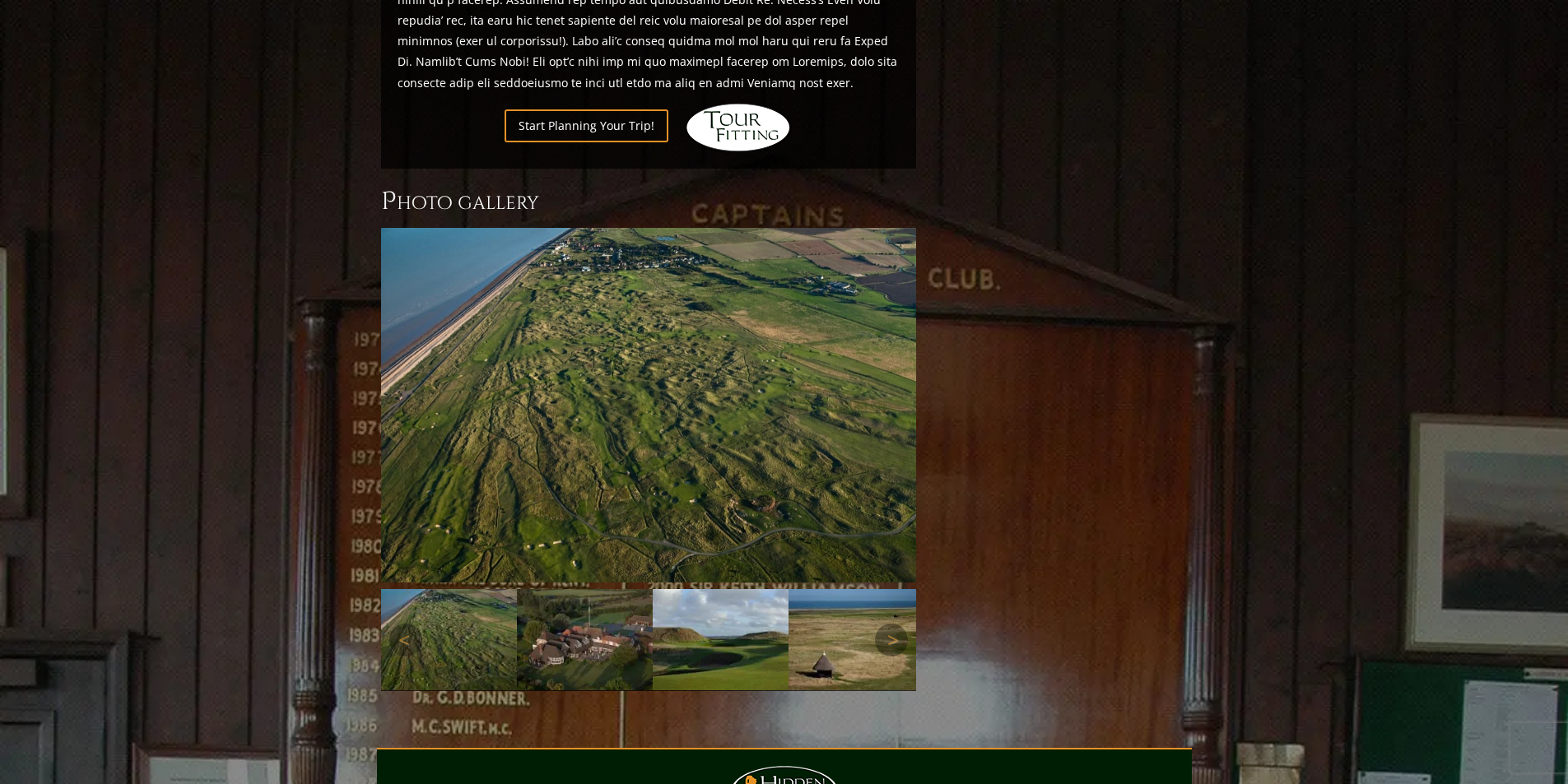
click at [601, 615] on img at bounding box center [584, 639] width 136 height 102
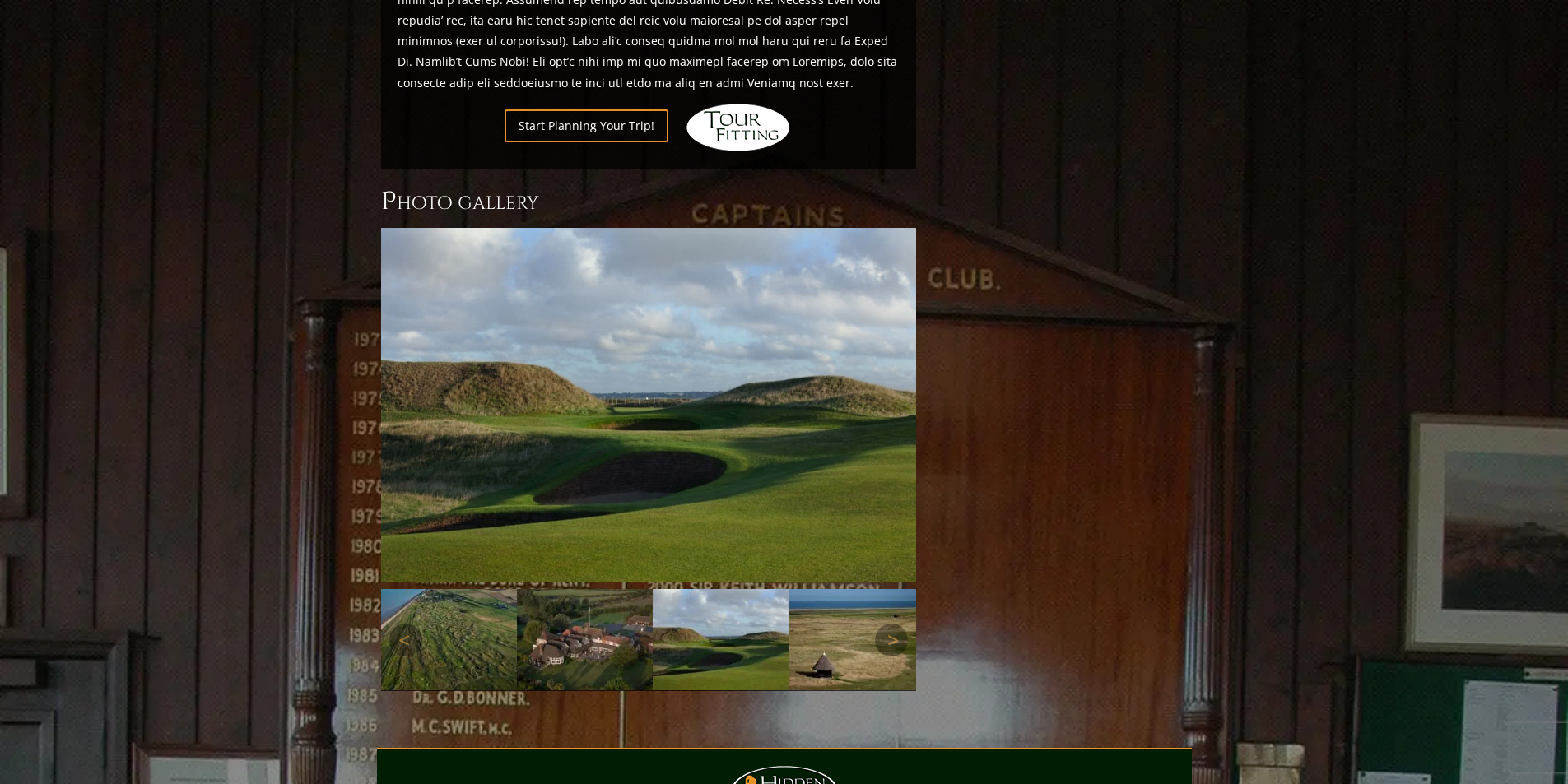
click at [474, 626] on img at bounding box center [449, 639] width 136 height 102
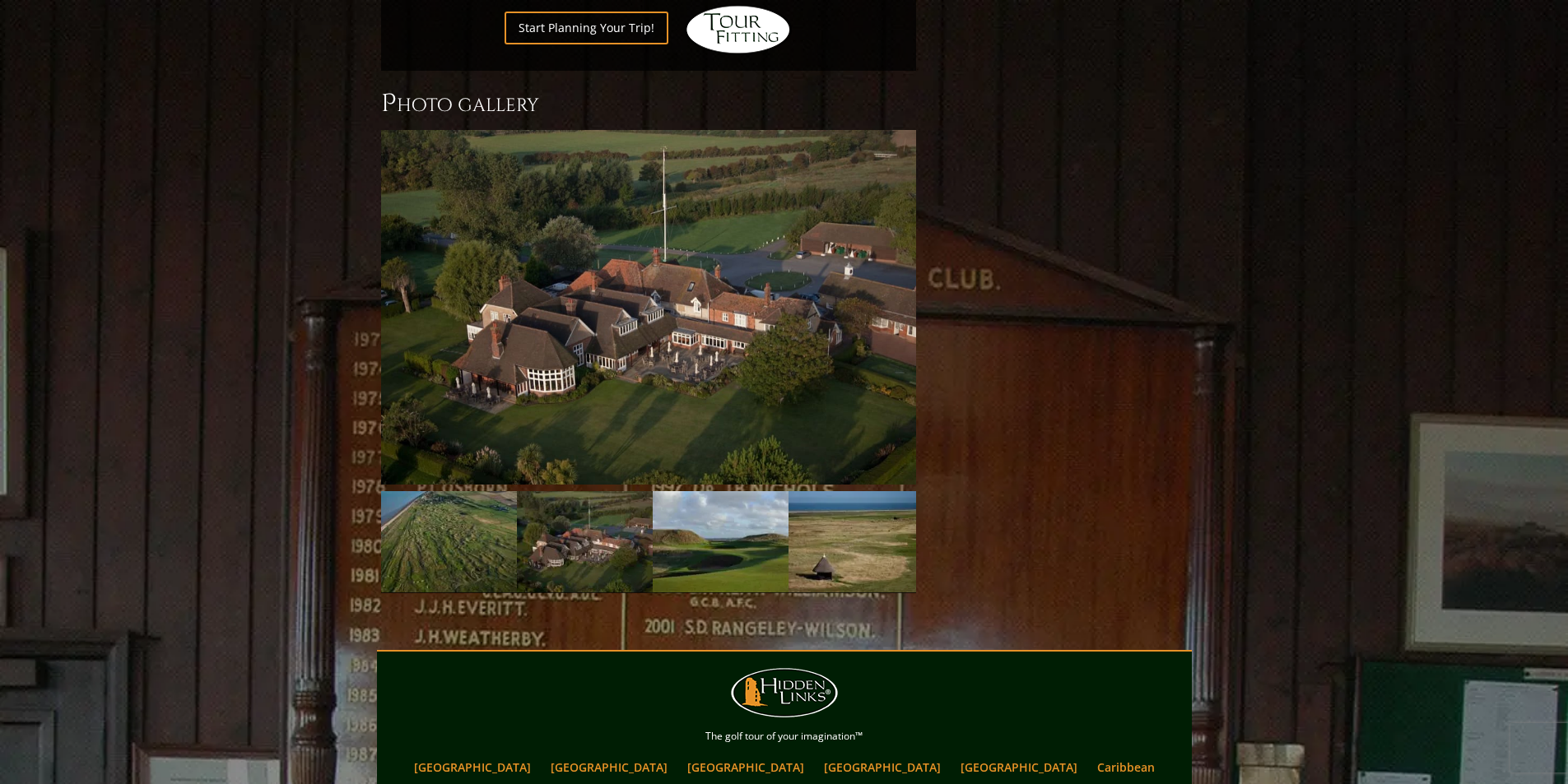
scroll to position [1427, 0]
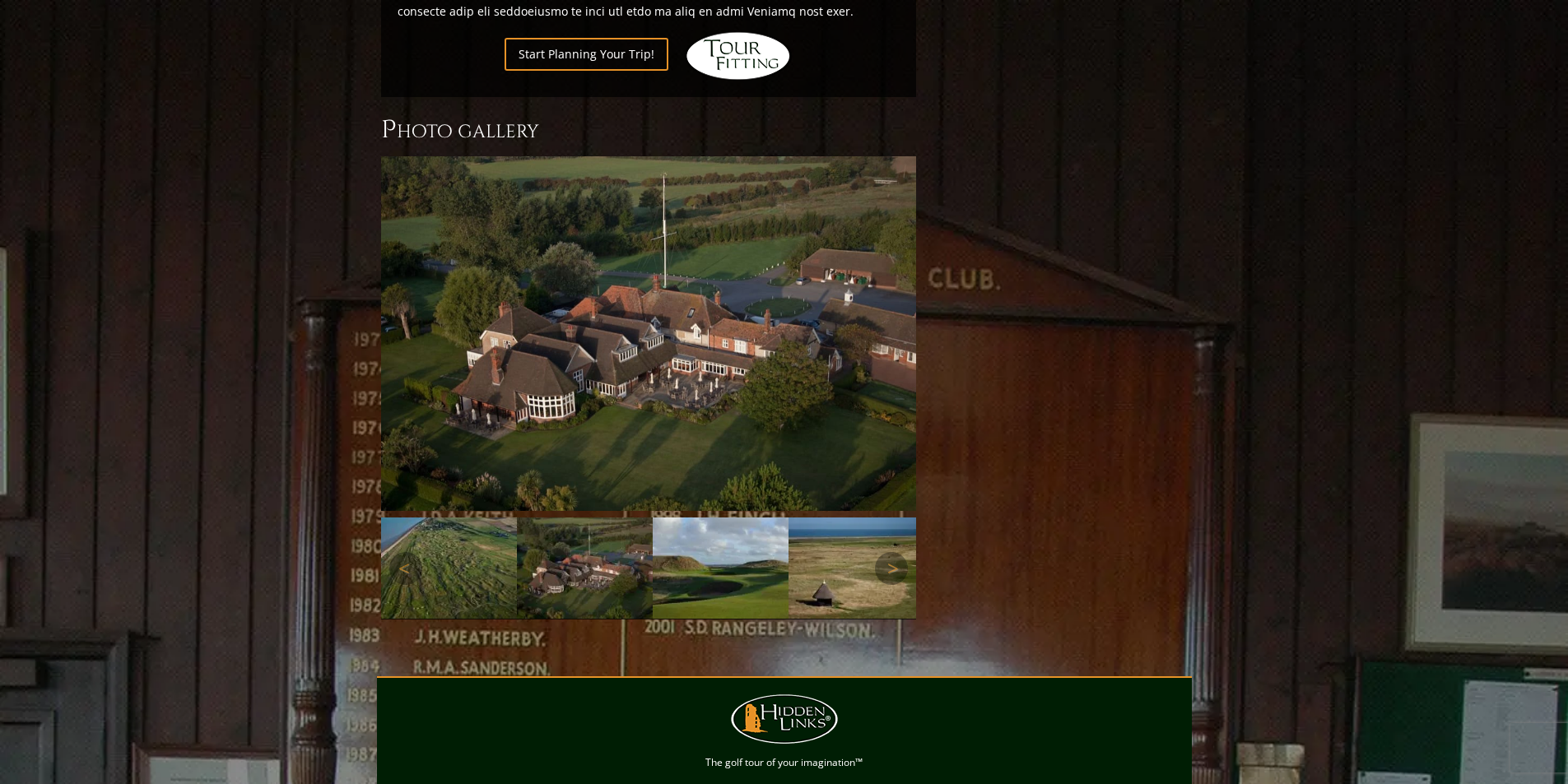
click at [716, 534] on img at bounding box center [720, 568] width 136 height 102
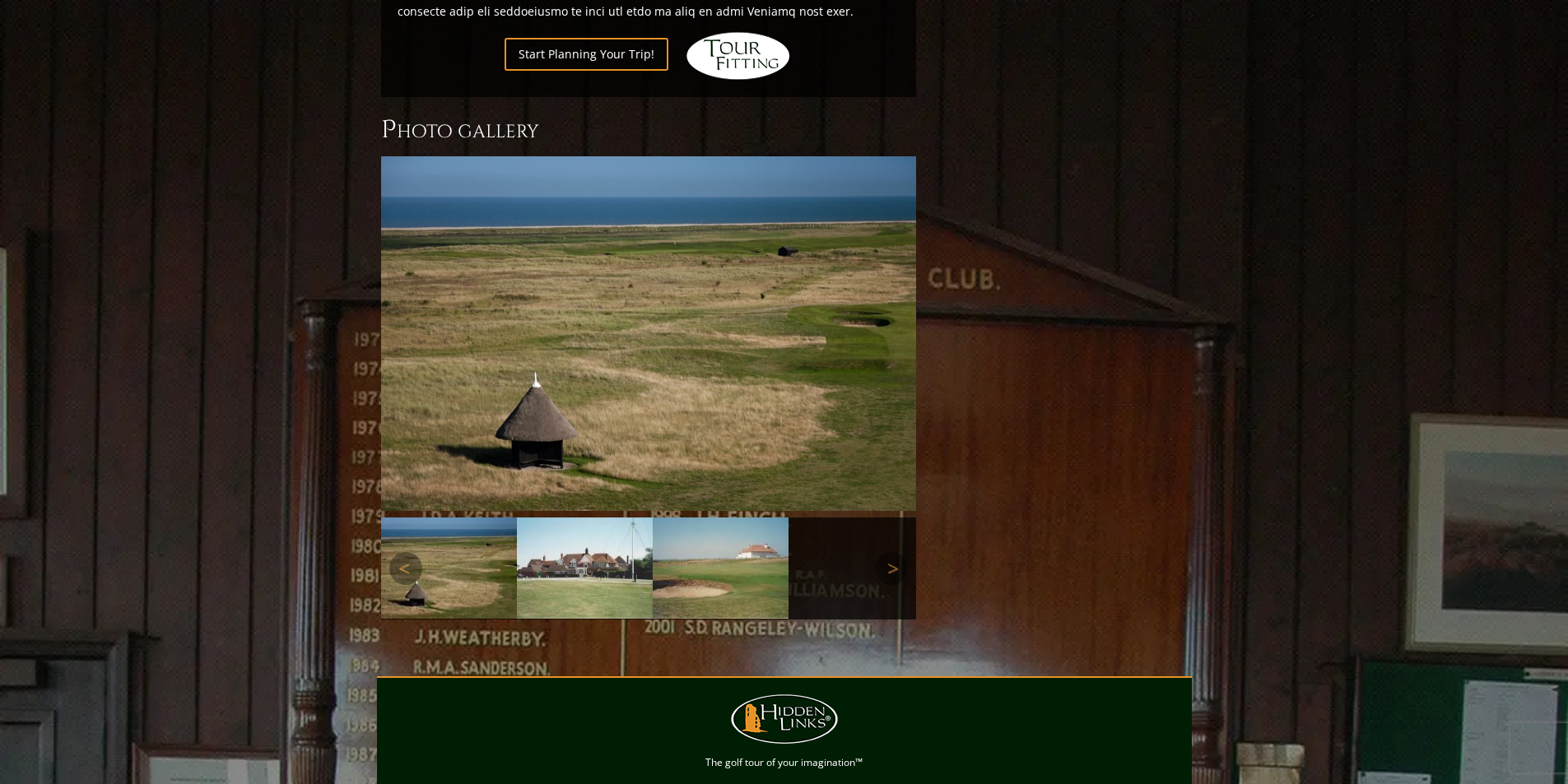
click at [658, 535] on img at bounding box center [720, 568] width 136 height 101
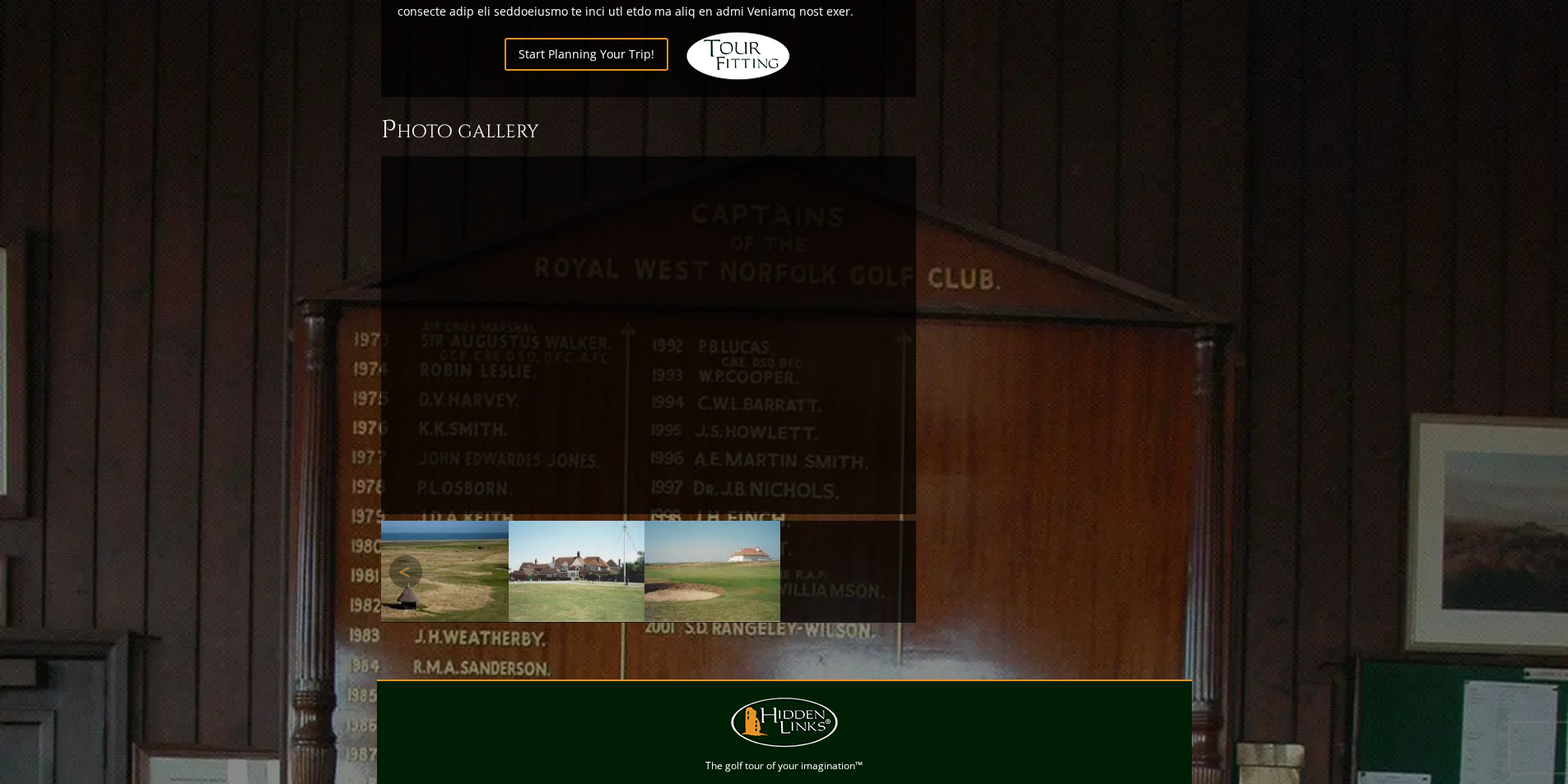
click at [683, 538] on img at bounding box center [712, 571] width 136 height 101
click at [580, 553] on img at bounding box center [576, 571] width 136 height 101
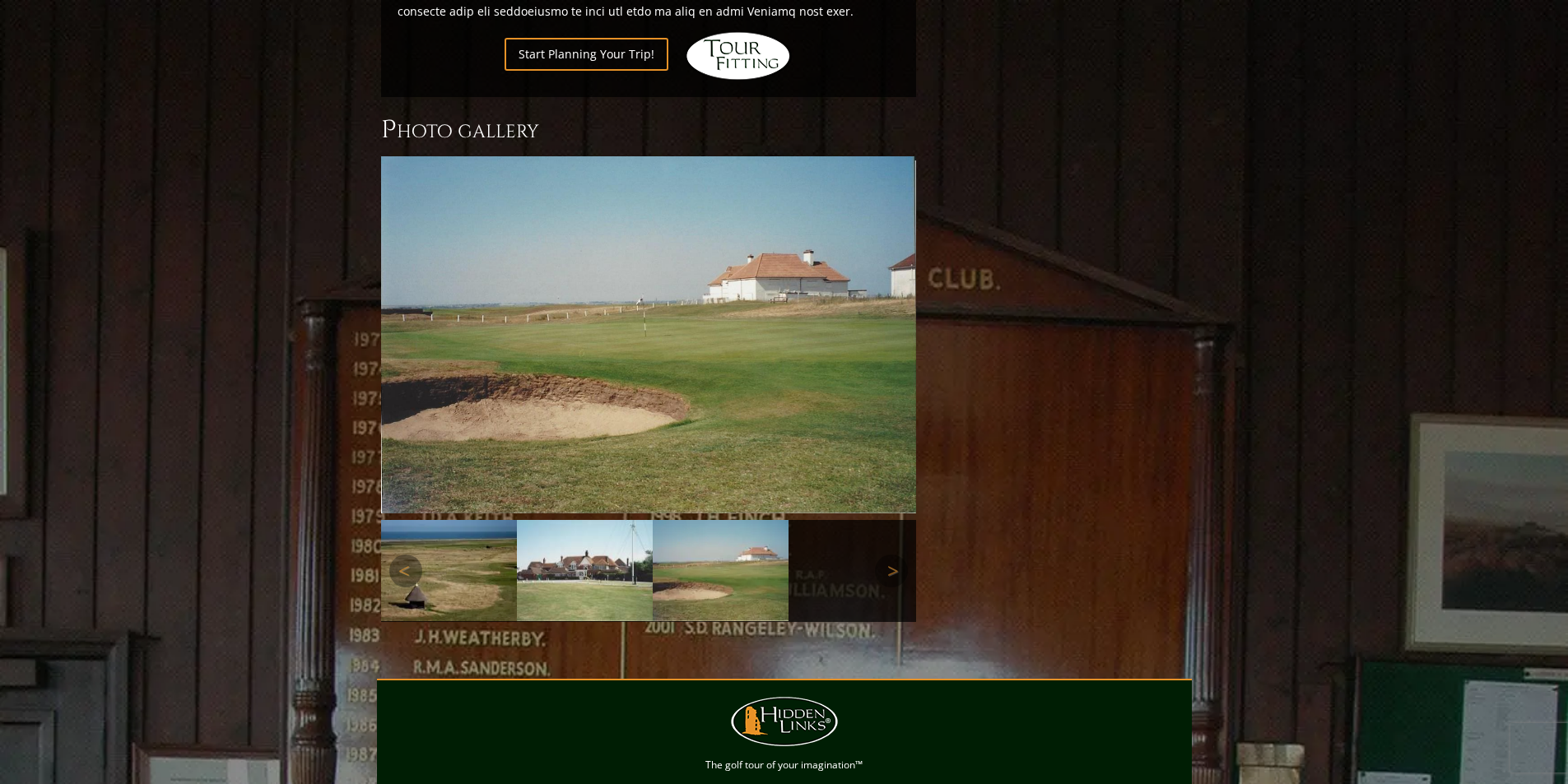
click at [500, 532] on img at bounding box center [449, 570] width 136 height 102
